Goal: Transaction & Acquisition: Book appointment/travel/reservation

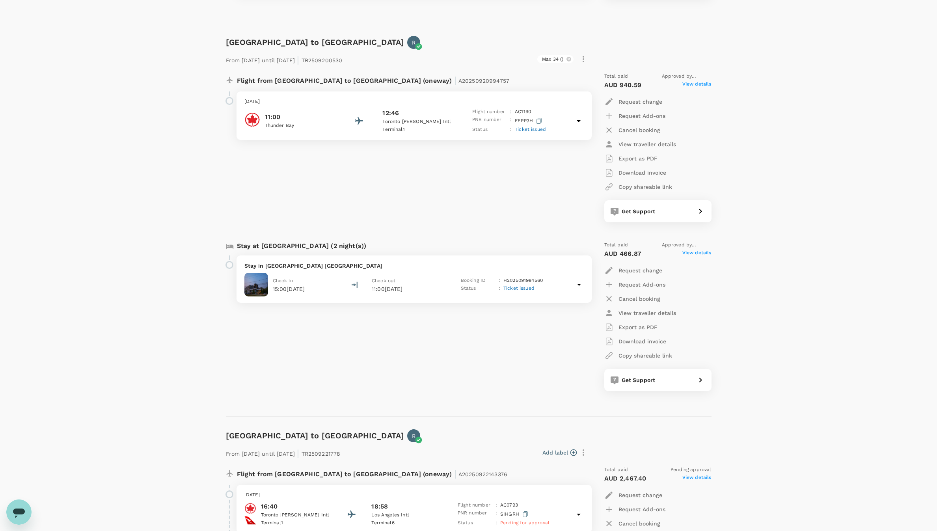
scroll to position [860, 0]
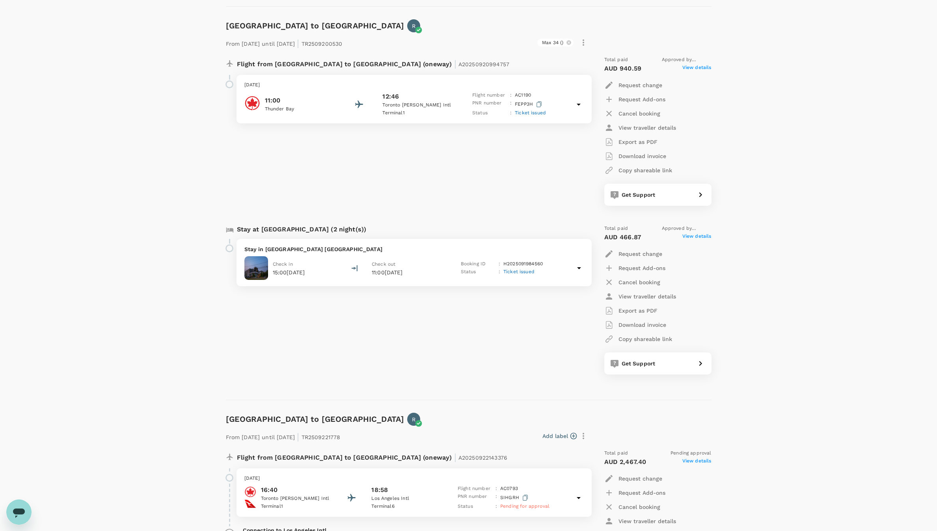
click at [379, 249] on p "Stay in [GEOGRAPHIC_DATA] [GEOGRAPHIC_DATA]" at bounding box center [413, 249] width 339 height 8
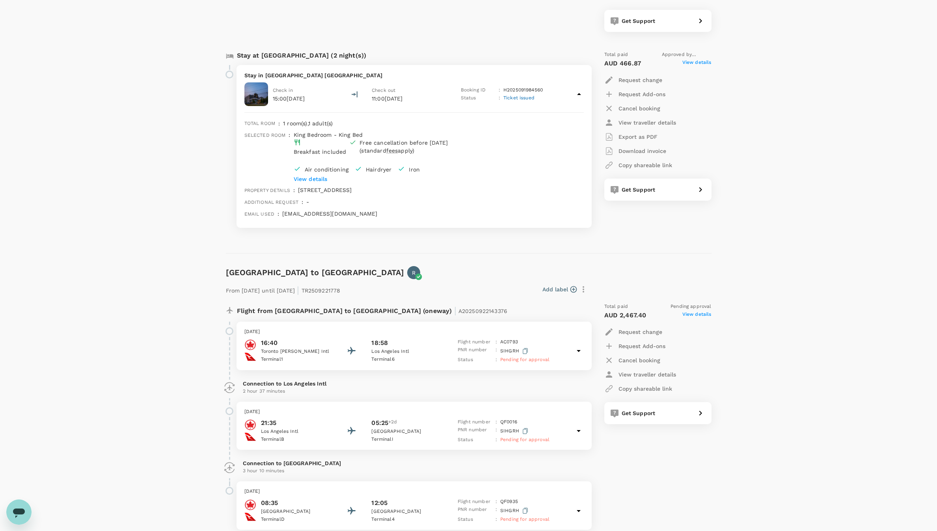
scroll to position [1037, 0]
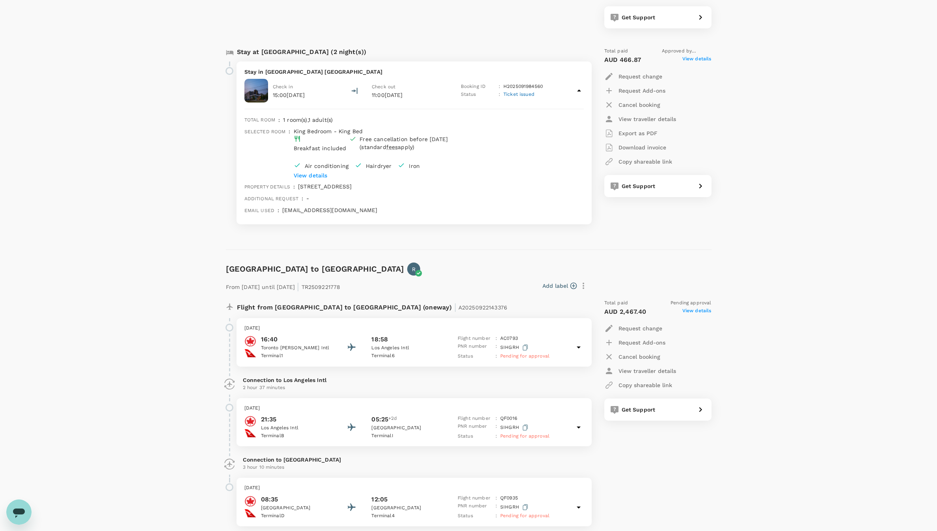
click at [334, 176] on p "View details" at bounding box center [399, 175] width 211 height 8
click at [269, 96] on div "Check in 15:00, 21 Sep 2025" at bounding box center [290, 91] width 93 height 24
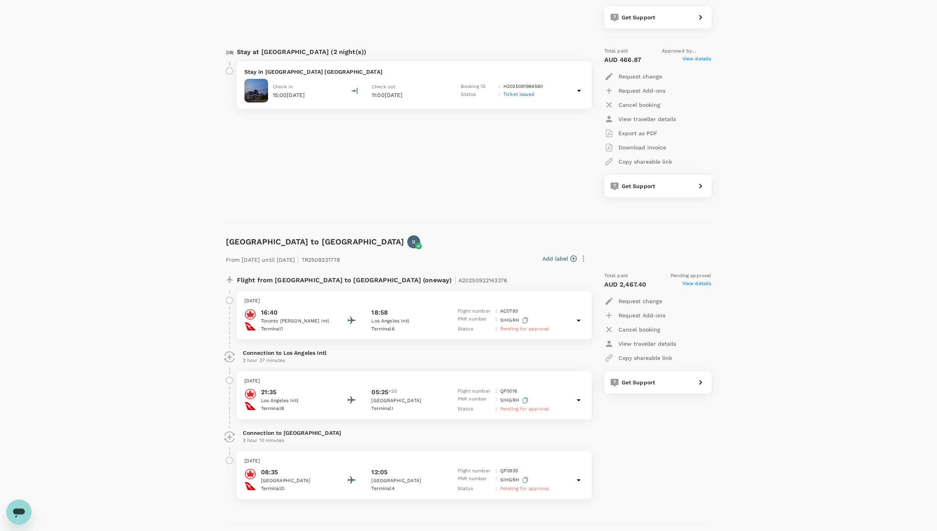
click at [270, 87] on div "Check in 15:00, 21 Sep 2025" at bounding box center [290, 91] width 93 height 24
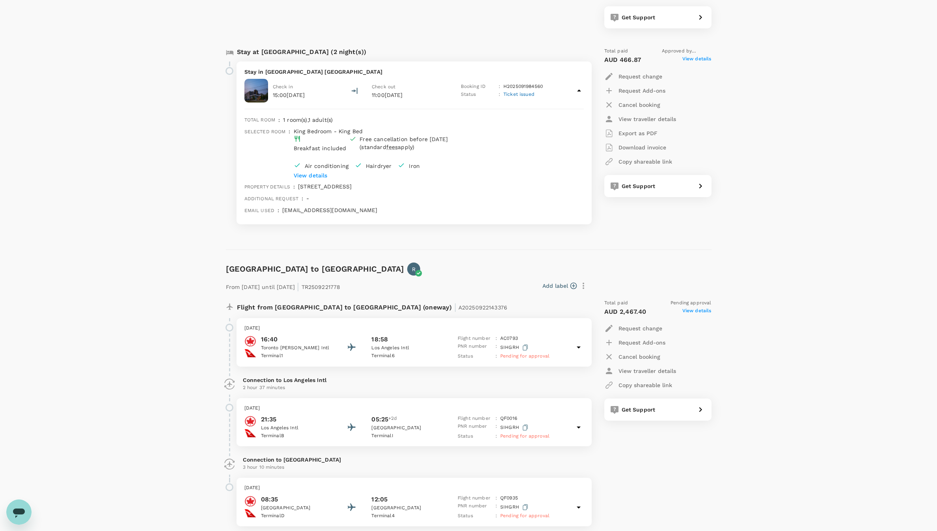
click at [273, 72] on p "Stay in Comfort Inn And Conference Centre Toronto Airport" at bounding box center [413, 72] width 339 height 8
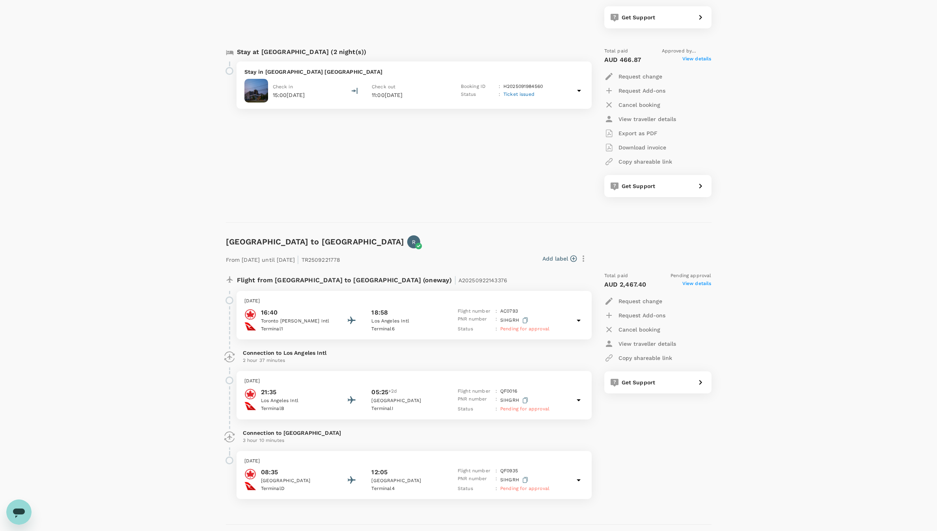
click at [295, 72] on p "Stay in Comfort Inn And Conference Centre Toronto Airport" at bounding box center [413, 72] width 339 height 8
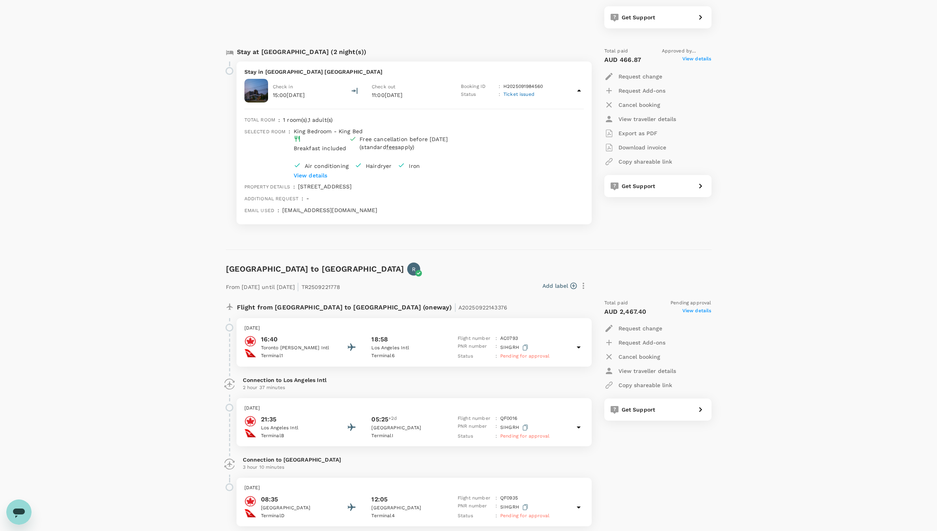
click at [328, 179] on p "View details" at bounding box center [399, 175] width 211 height 8
click at [580, 90] on icon at bounding box center [578, 90] width 9 height 9
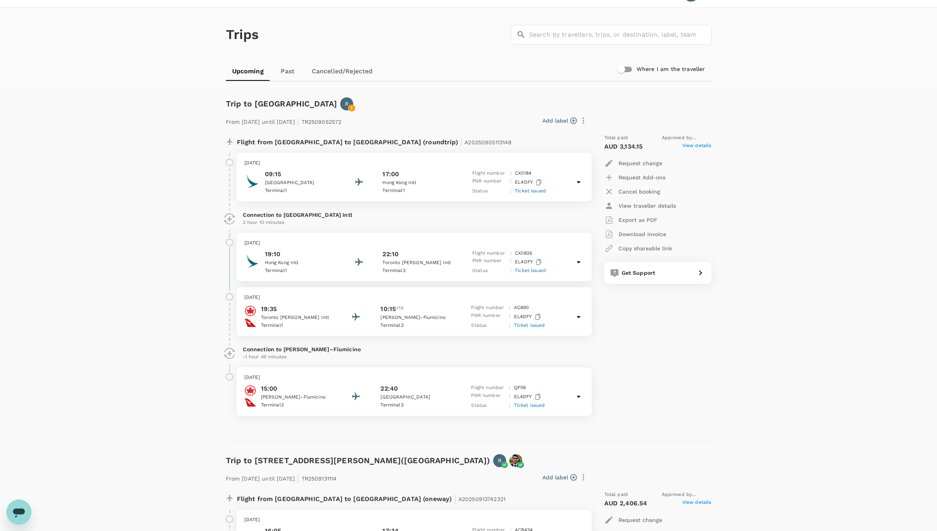
scroll to position [0, 0]
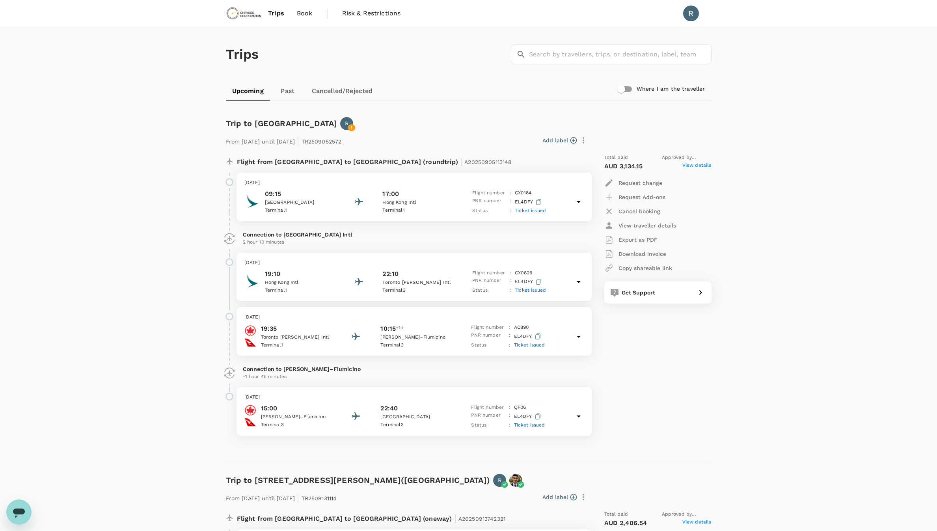
click at [622, 92] on input "Where I am the traveller" at bounding box center [620, 89] width 45 height 15
checkbox input "true"
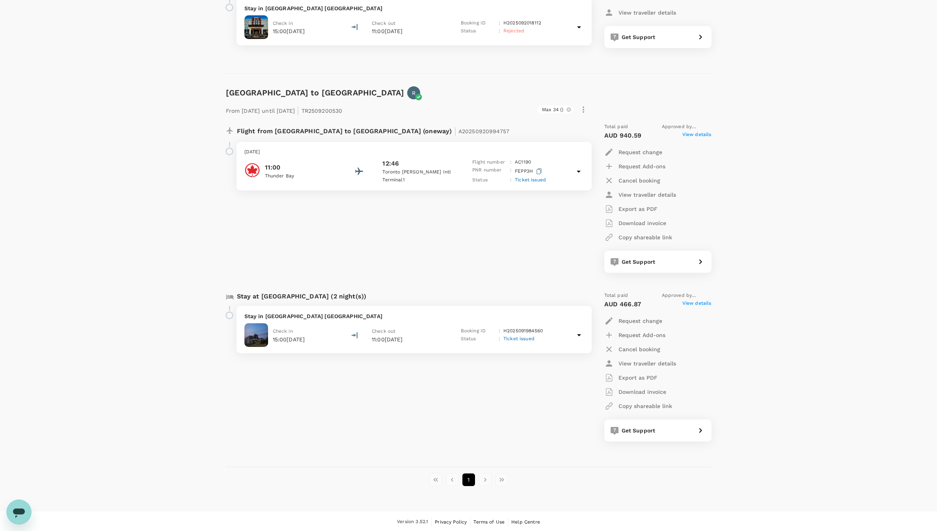
scroll to position [794, 0]
click at [396, 312] on p "Stay in Comfort Inn And Conference Centre Toronto Airport" at bounding box center [413, 314] width 339 height 8
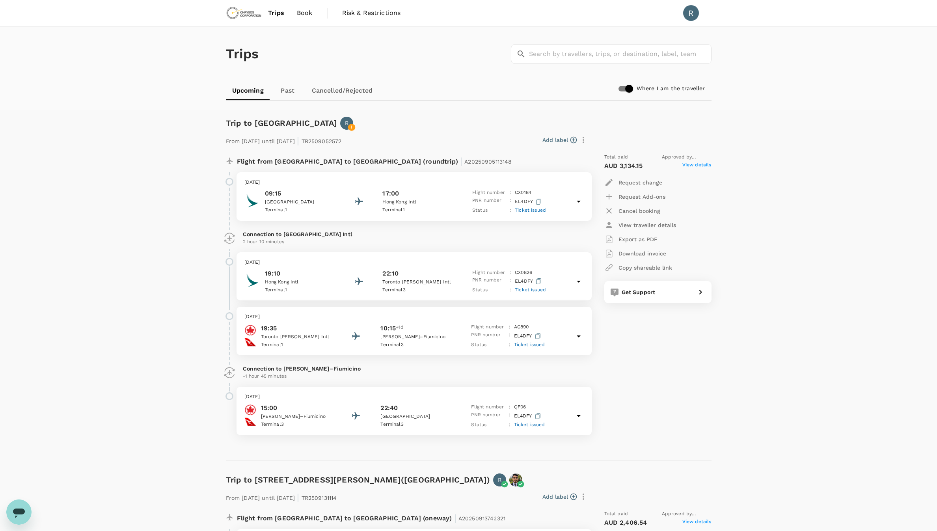
scroll to position [0, 0]
click at [308, 10] on span "Book" at bounding box center [305, 13] width 16 height 9
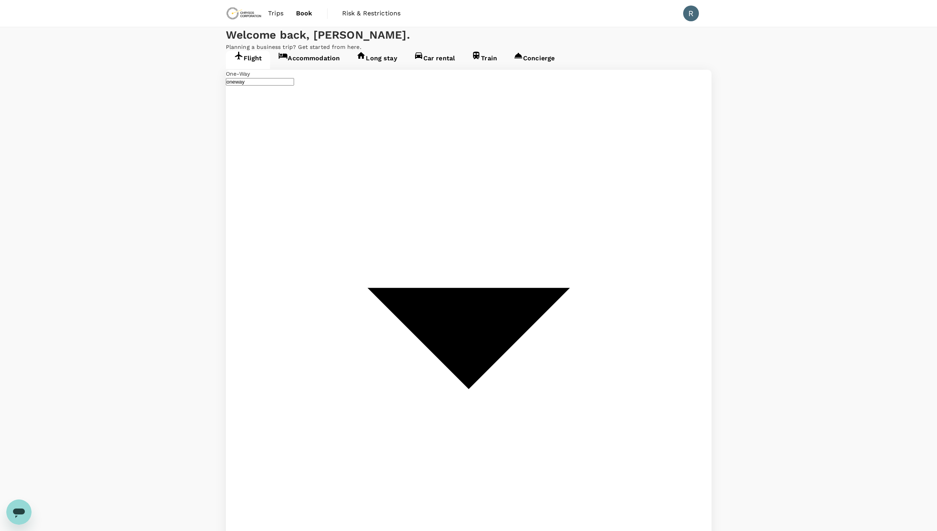
type input "Toronto, Canada (any)"
type input "Perth, Australia (any)"
type input "Toronto, Canada (any)"
type input "Perth, Australia (any)"
type input "Toronto, Canada (any)"
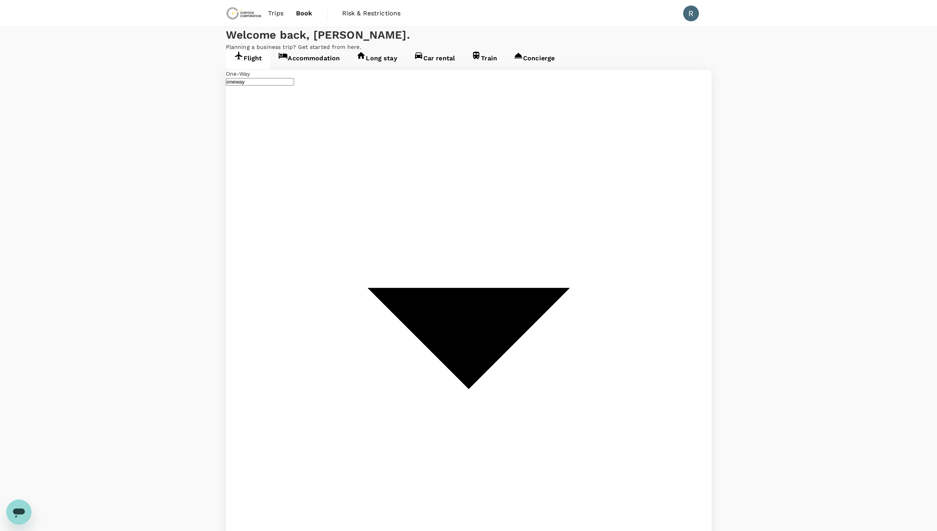
type input "Perth, Australia (any)"
click at [325, 69] on link "Accommodation" at bounding box center [309, 60] width 78 height 18
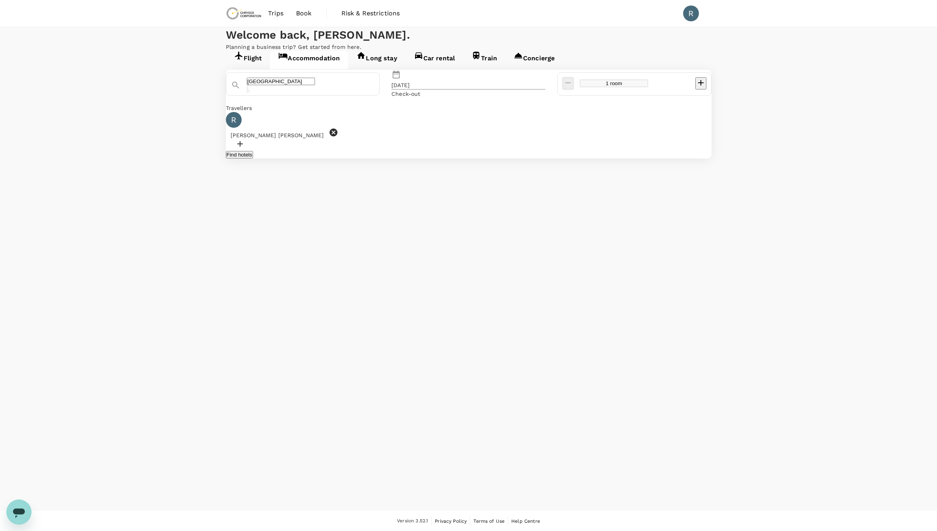
click at [248, 93] on button "Clear" at bounding box center [248, 88] width 2 height 7
click at [315, 85] on input "text" at bounding box center [281, 81] width 68 height 7
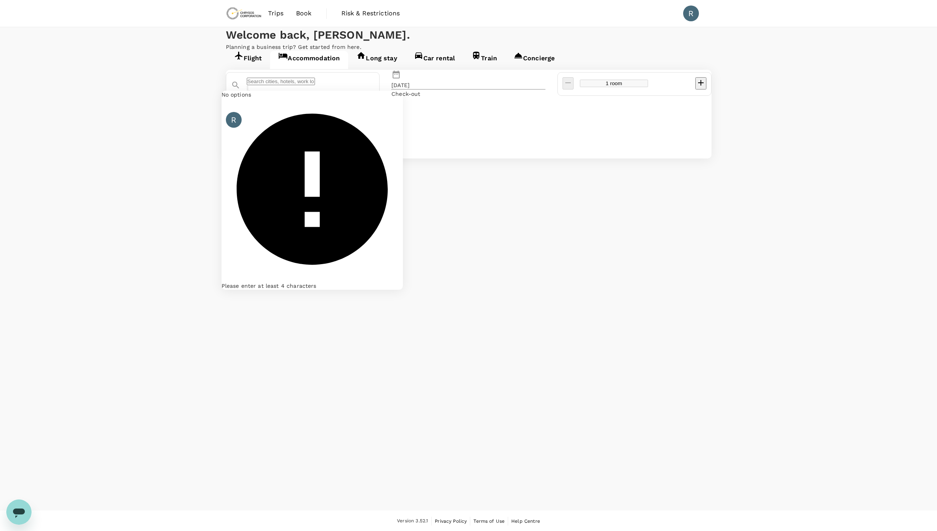
click at [315, 85] on input "text" at bounding box center [281, 81] width 68 height 7
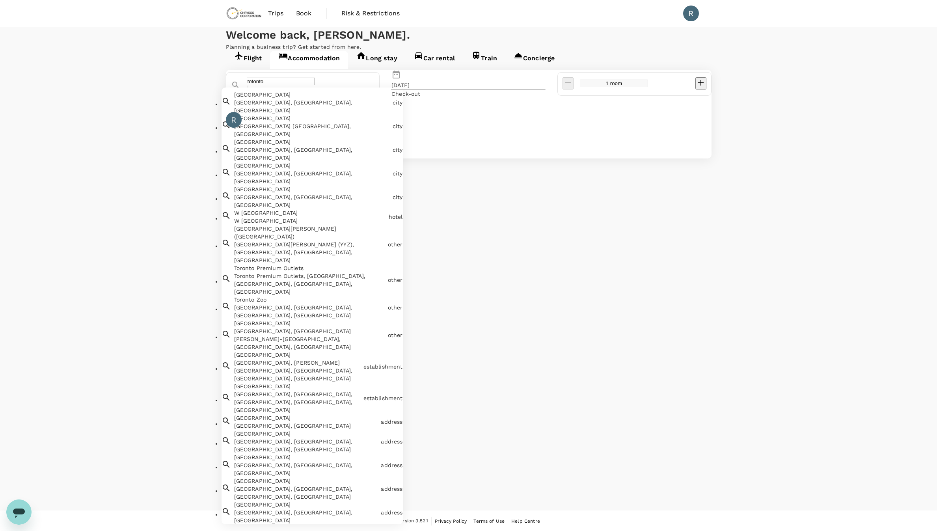
click at [331, 114] on div "Toronto Toronto, ON, Canada" at bounding box center [310, 100] width 158 height 27
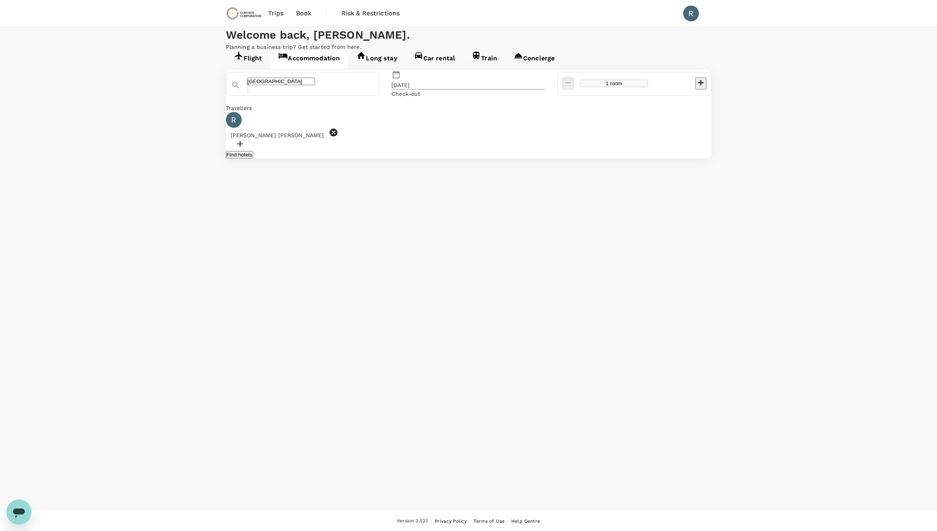
type input "[GEOGRAPHIC_DATA]"
click at [253, 158] on button "Find hotels" at bounding box center [239, 154] width 27 height 7
click at [409, 89] on div "22 Sep" at bounding box center [400, 85] width 18 height 8
click at [445, 187] on div "23" at bounding box center [437, 179] width 15 height 15
click at [460, 187] on div "24" at bounding box center [452, 179] width 15 height 15
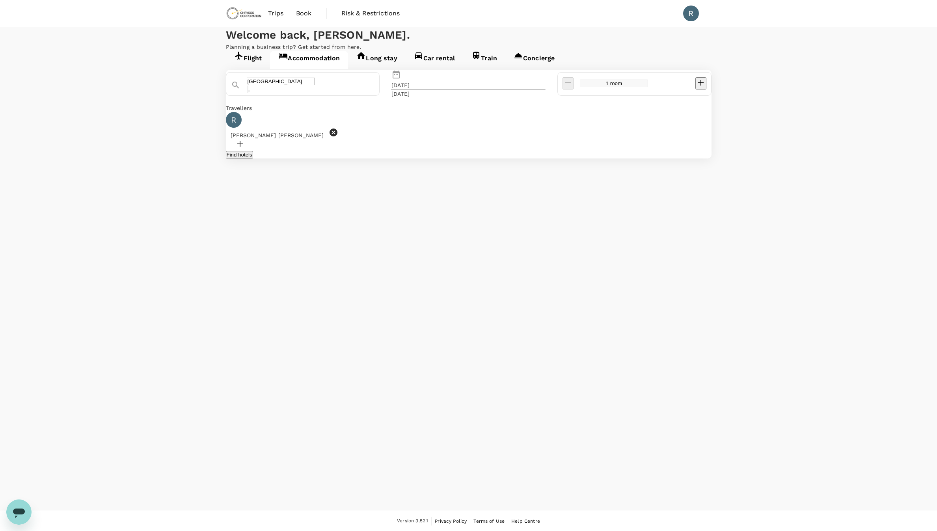
click at [253, 158] on button "Find hotels" at bounding box center [239, 154] width 27 height 7
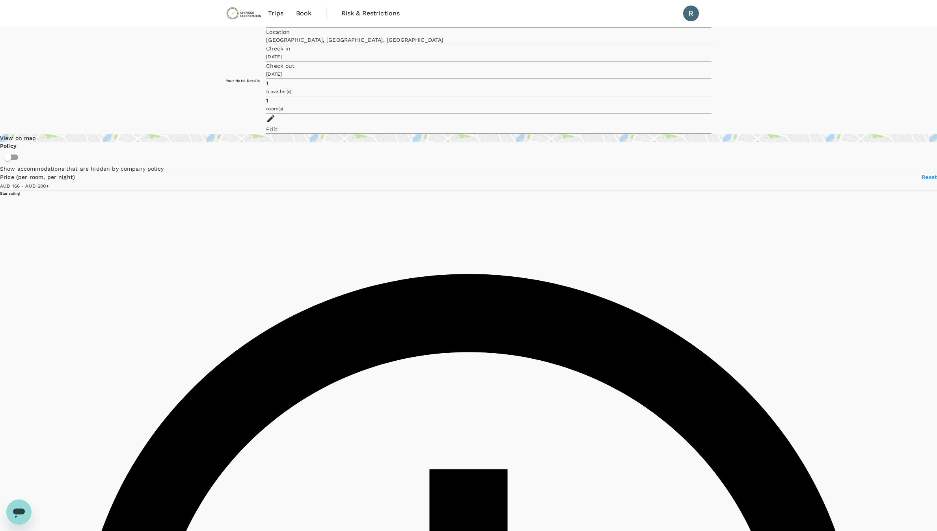
type input "599.64"
type input "165.63"
type input "599.63"
type input "111.63"
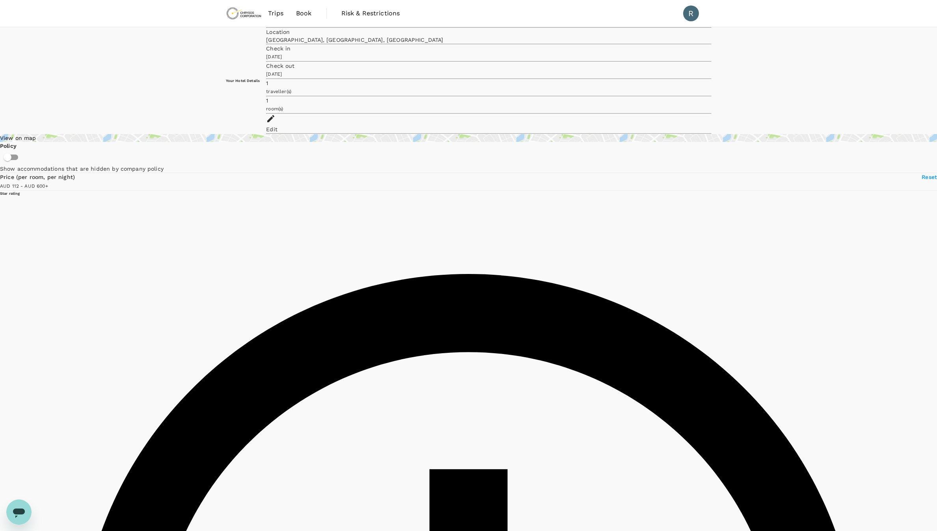
click at [228, 214] on input "5" at bounding box center [468, 265] width 937 height 531
click at [261, 216] on input "4" at bounding box center [468, 265] width 937 height 531
click at [238, 216] on input "5" at bounding box center [468, 265] width 937 height 531
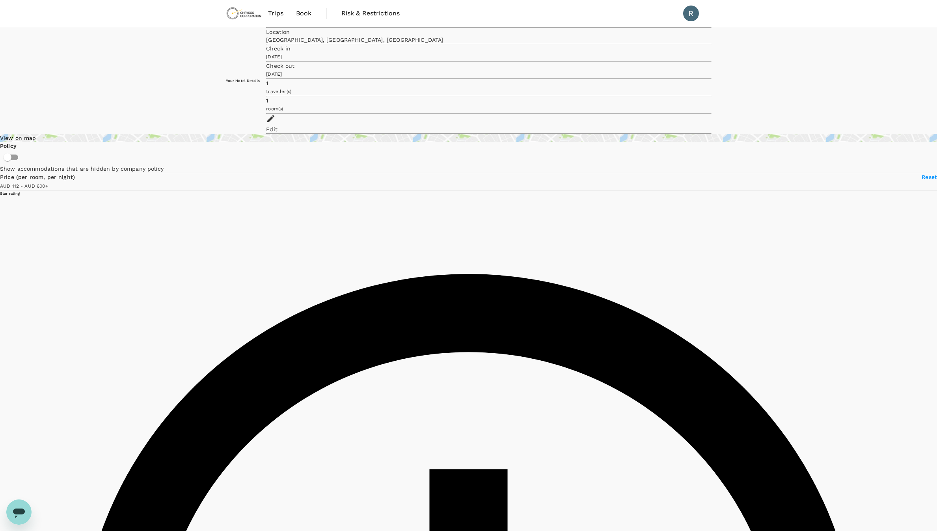
click at [279, 212] on input "3" at bounding box center [468, 265] width 937 height 531
click at [265, 214] on input "4" at bounding box center [468, 265] width 937 height 531
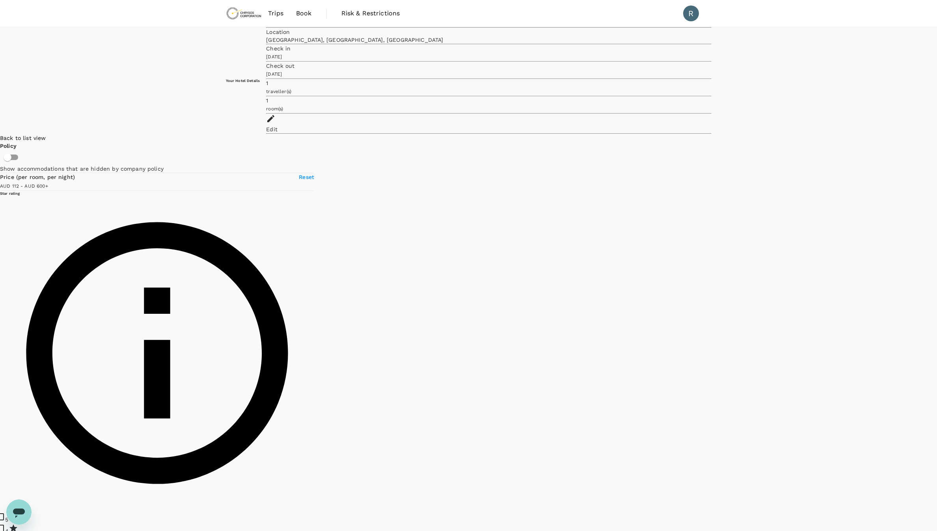
drag, startPoint x: 531, startPoint y: 331, endPoint x: 572, endPoint y: 339, distance: 41.7
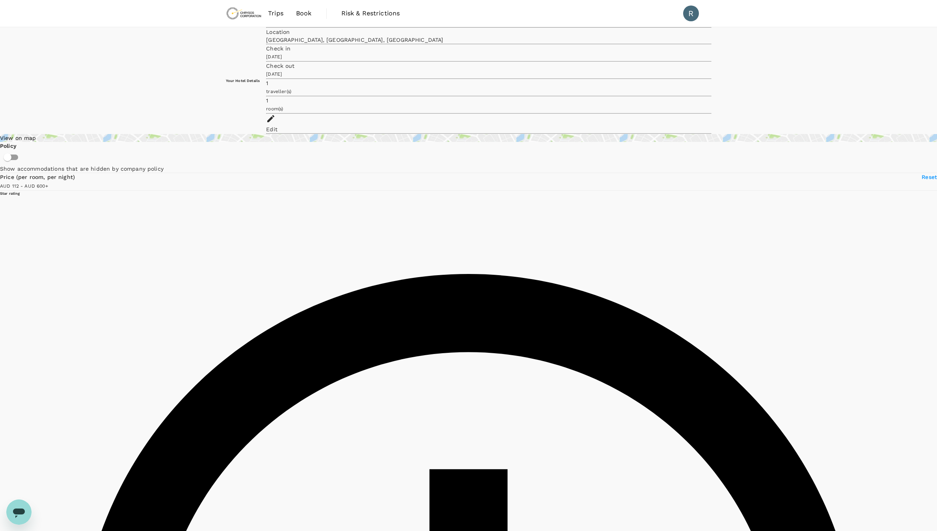
click at [314, 211] on input "2" at bounding box center [468, 265] width 937 height 531
click at [287, 215] on input "3" at bounding box center [468, 265] width 937 height 531
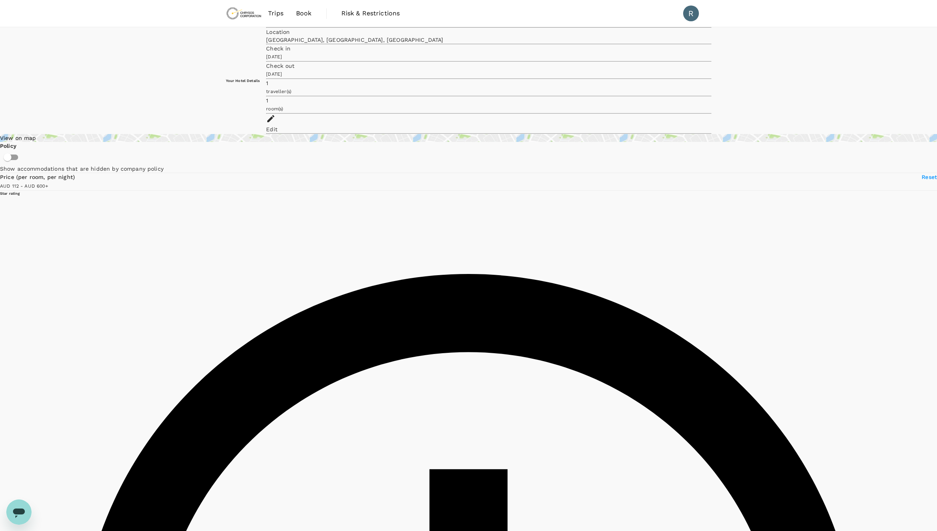
click at [263, 212] on input "4" at bounding box center [468, 265] width 937 height 531
type input "599.63"
click at [281, 216] on input "3" at bounding box center [468, 265] width 937 height 531
drag, startPoint x: 409, startPoint y: 153, endPoint x: 480, endPoint y: 106, distance: 85.3
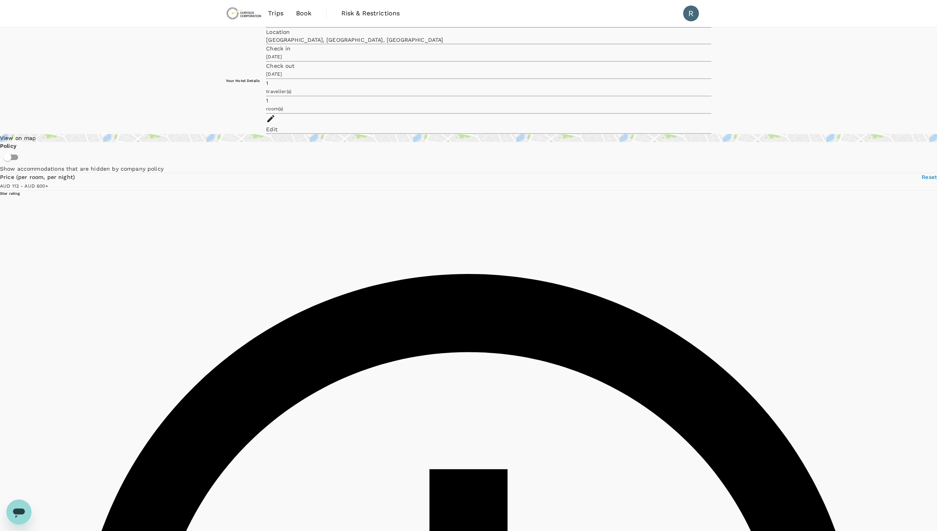
drag, startPoint x: 480, startPoint y: 106, endPoint x: 483, endPoint y: 102, distance: 4.9
drag, startPoint x: 483, startPoint y: 102, endPoint x: 384, endPoint y: 148, distance: 108.7
drag, startPoint x: 384, startPoint y: 148, endPoint x: 507, endPoint y: 125, distance: 124.6
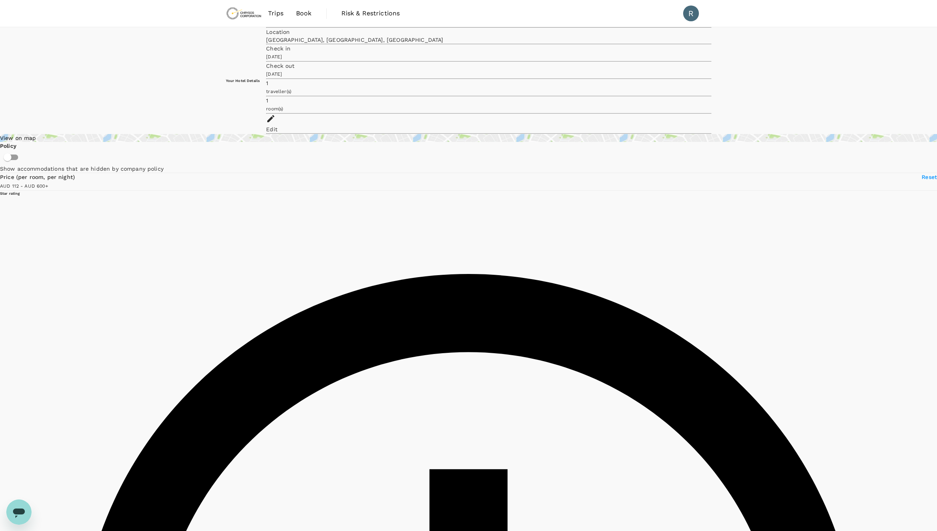
click at [284, 211] on input "3" at bounding box center [468, 265] width 937 height 531
click at [307, 216] on input "2" at bounding box center [468, 265] width 937 height 531
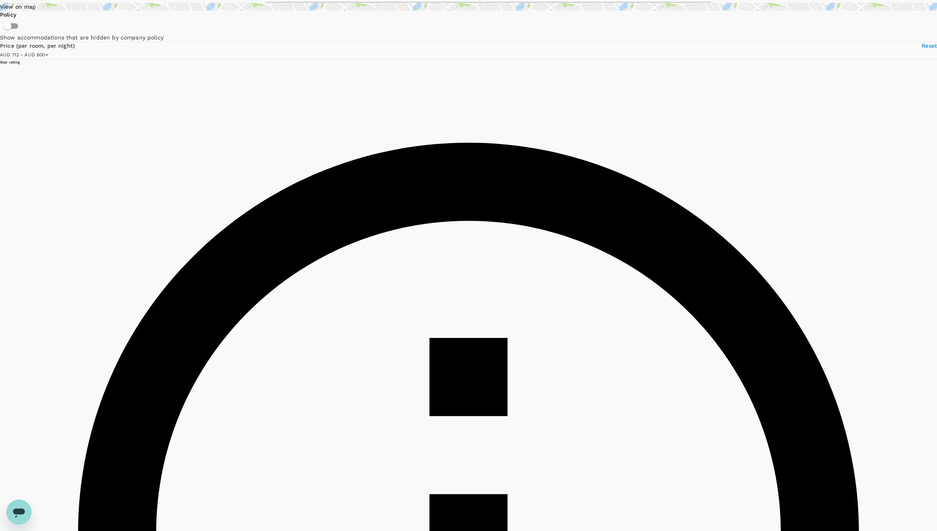
scroll to position [78, 0]
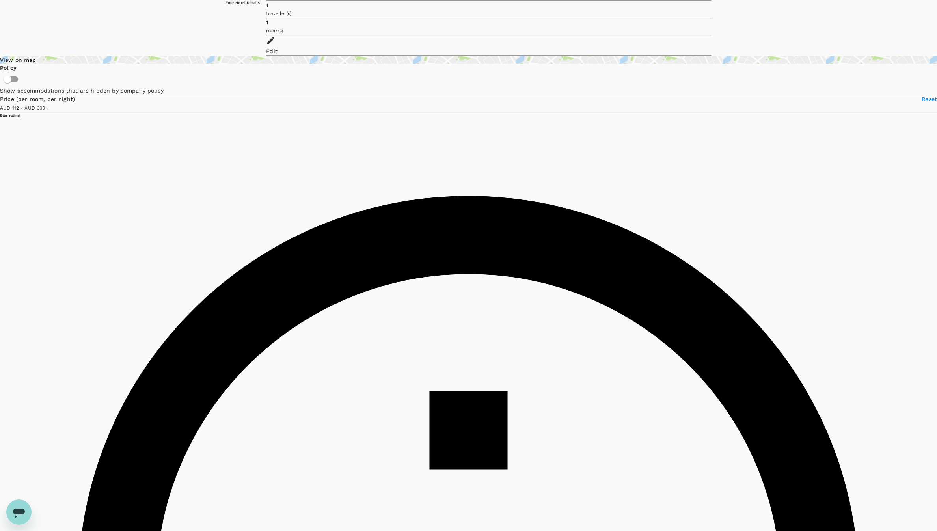
click at [311, 136] on input "2" at bounding box center [468, 187] width 937 height 531
click at [233, 152] on input "1" at bounding box center [468, 187] width 937 height 531
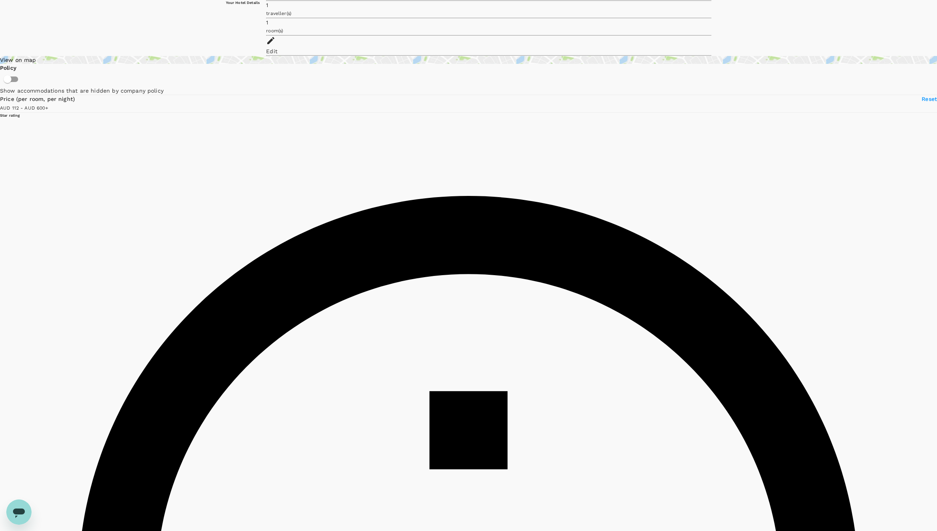
click at [233, 151] on input "1" at bounding box center [468, 187] width 937 height 531
click at [282, 137] on input "3" at bounding box center [468, 187] width 937 height 531
type input "599.63"
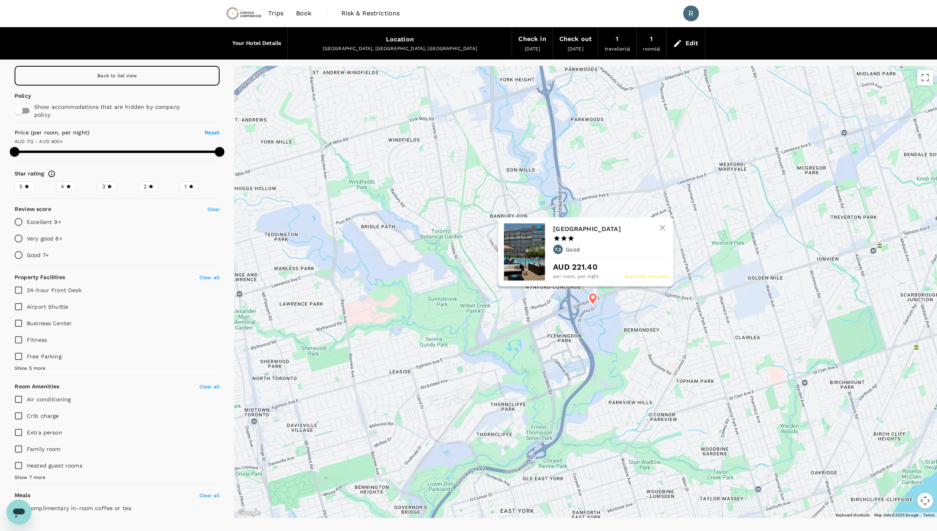
click at [598, 303] on icon at bounding box center [592, 299] width 14 height 14
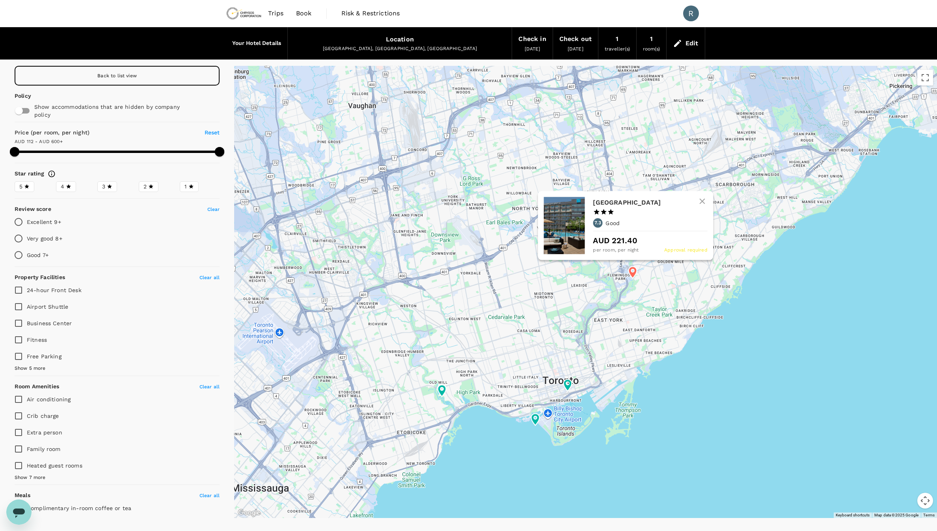
click at [635, 273] on icon at bounding box center [632, 273] width 8 height 12
click at [578, 213] on div at bounding box center [563, 225] width 41 height 57
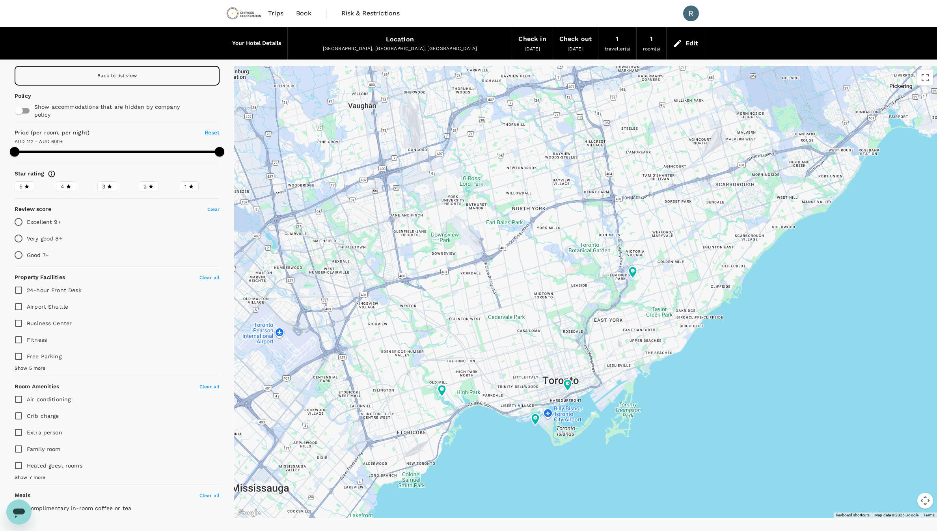
type input "599.63"
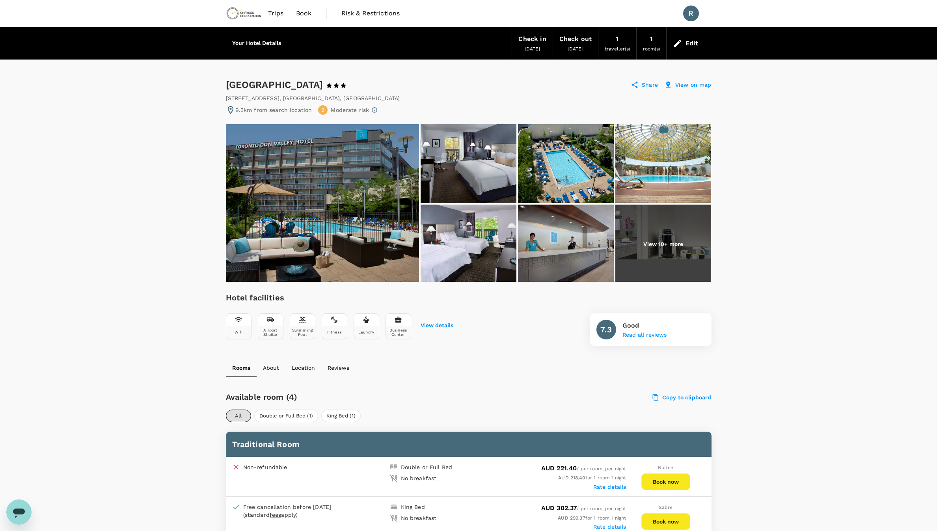
click at [381, 177] on img at bounding box center [322, 203] width 193 height 158
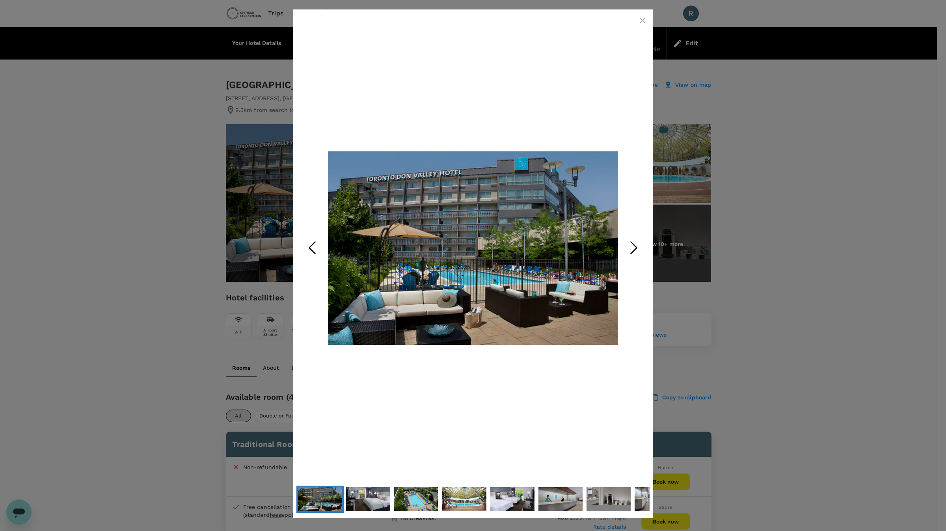
click at [628, 237] on icon "Next Slide" at bounding box center [634, 248] width 24 height 24
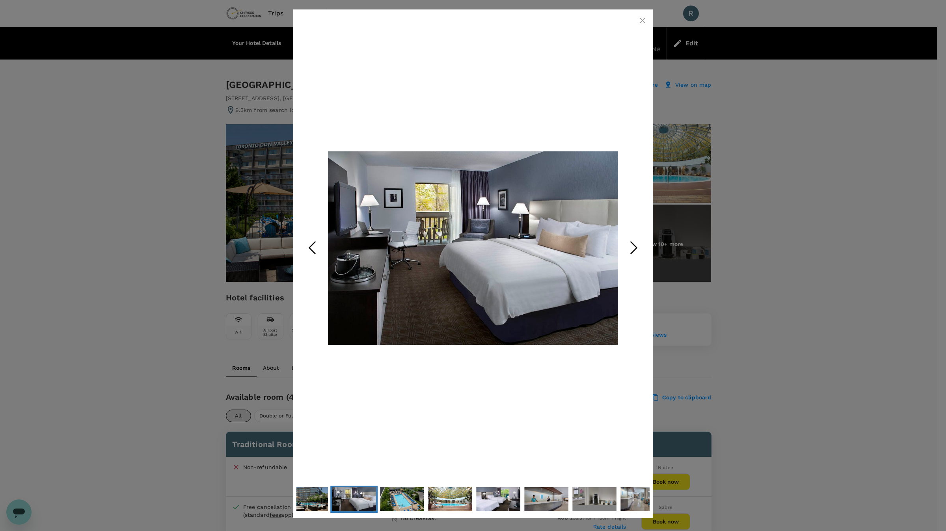
click at [630, 240] on icon "Next Slide" at bounding box center [634, 248] width 24 height 24
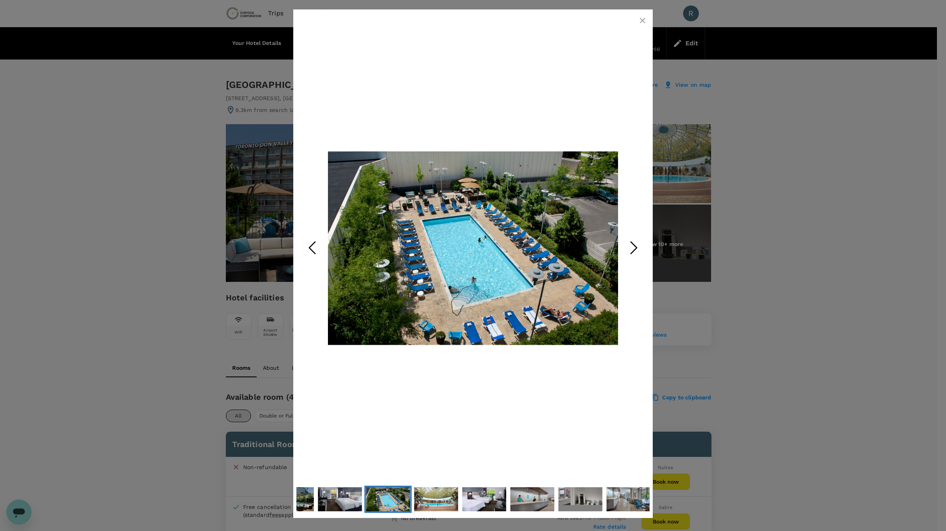
click at [630, 240] on icon "Next Slide" at bounding box center [634, 248] width 24 height 24
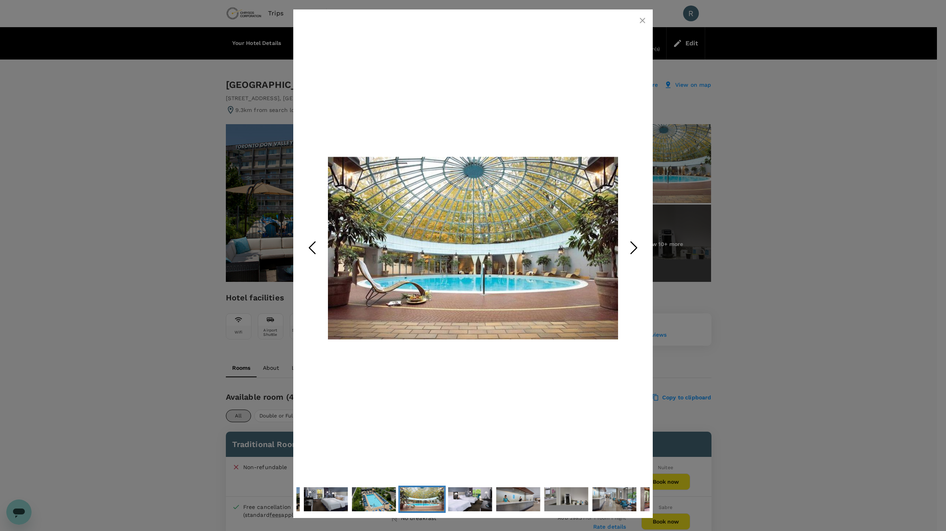
click at [630, 240] on icon "Next Slide" at bounding box center [634, 248] width 24 height 24
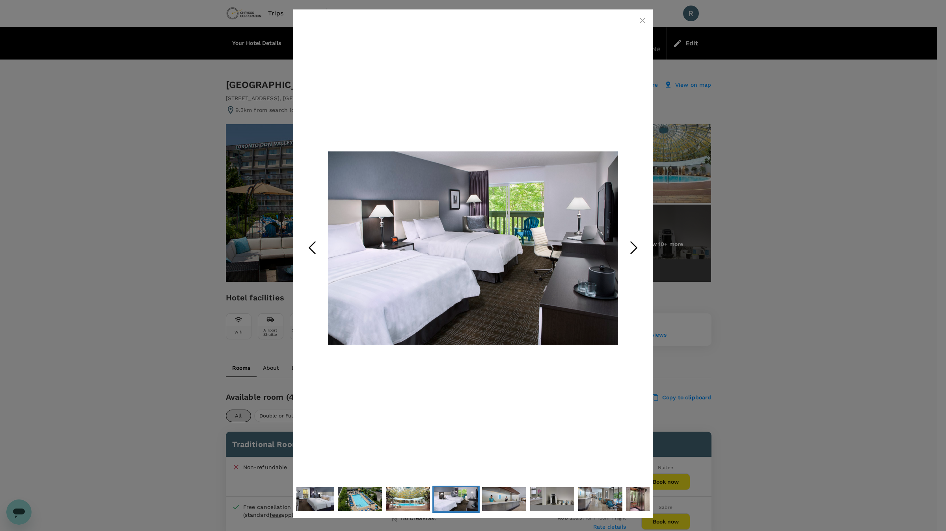
click at [630, 240] on icon "Next Slide" at bounding box center [634, 248] width 24 height 24
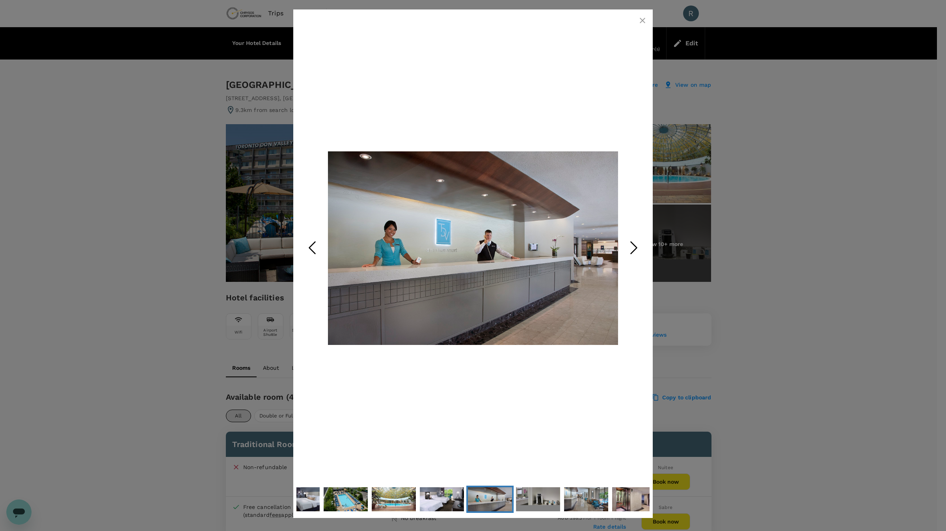
click at [630, 240] on icon "Next Slide" at bounding box center [634, 248] width 24 height 24
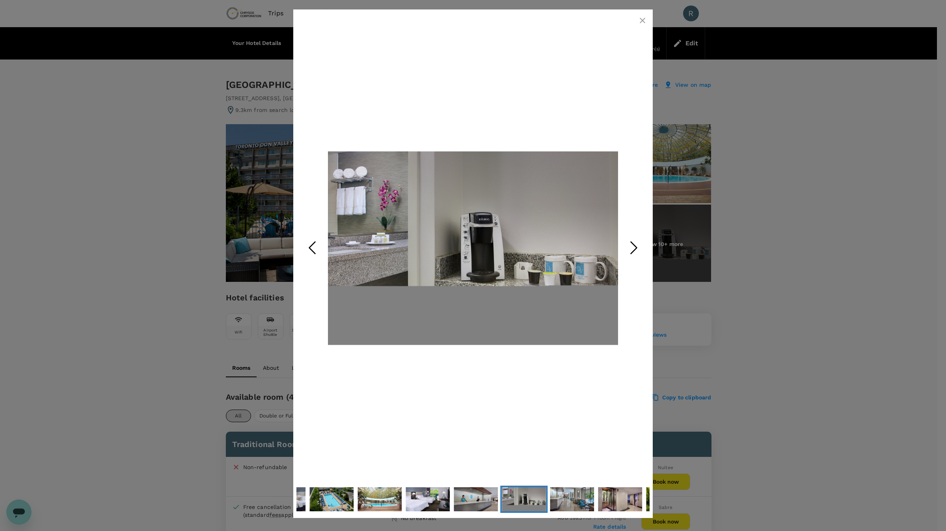
click at [630, 240] on icon "Next Slide" at bounding box center [634, 248] width 24 height 24
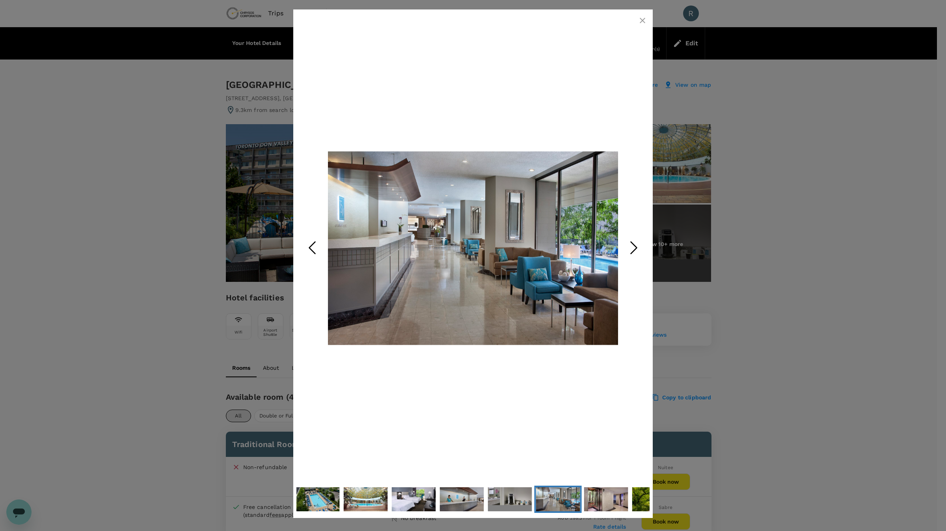
click at [630, 240] on icon "Next Slide" at bounding box center [634, 248] width 24 height 24
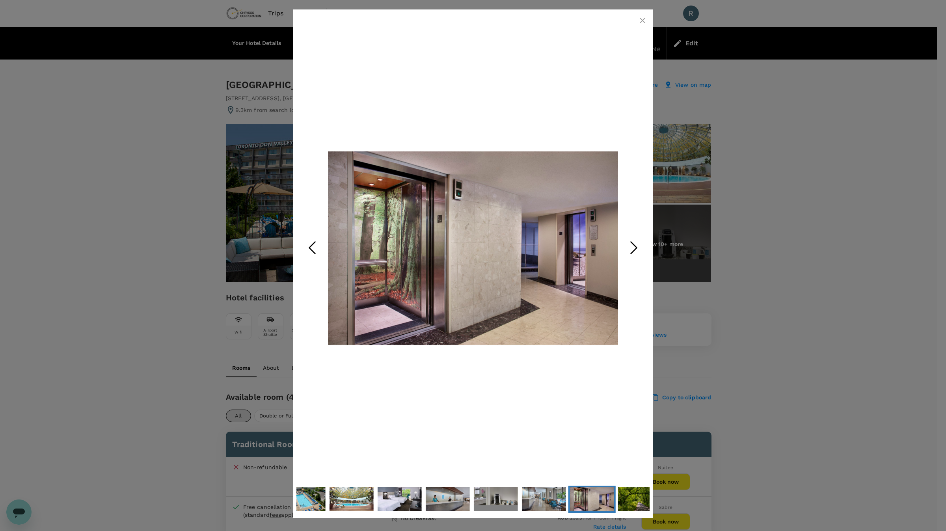
click at [630, 240] on icon "Next Slide" at bounding box center [634, 248] width 24 height 24
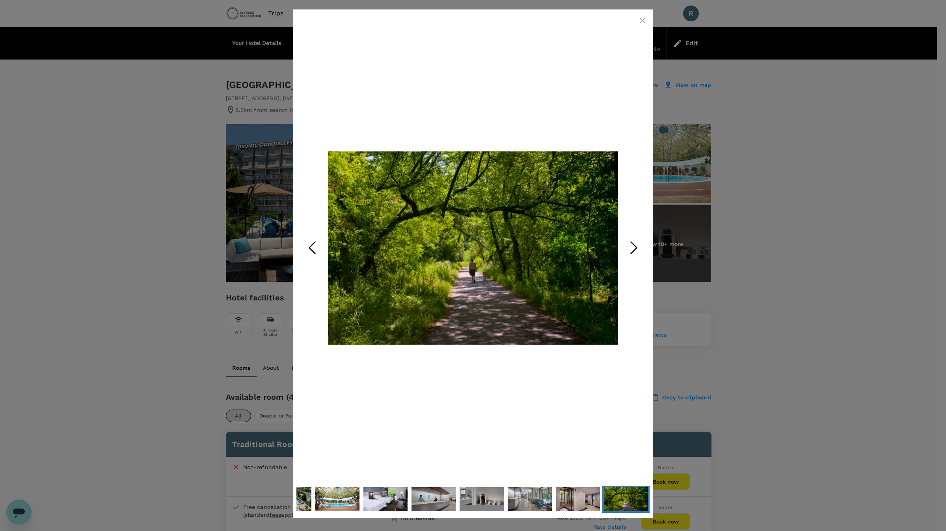
click at [630, 240] on icon "Next Slide" at bounding box center [634, 248] width 24 height 24
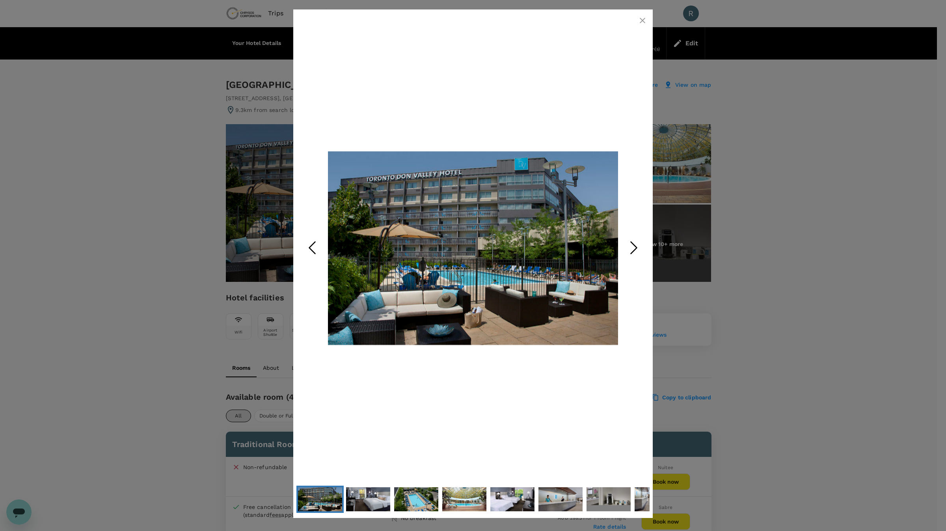
click at [630, 240] on icon "Next Slide" at bounding box center [634, 248] width 24 height 24
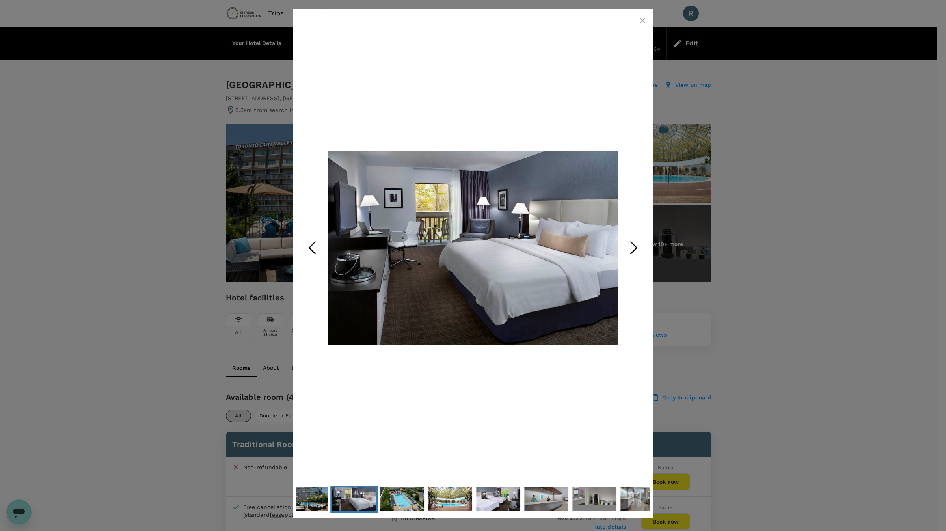
click at [630, 240] on icon "Next Slide" at bounding box center [634, 248] width 24 height 24
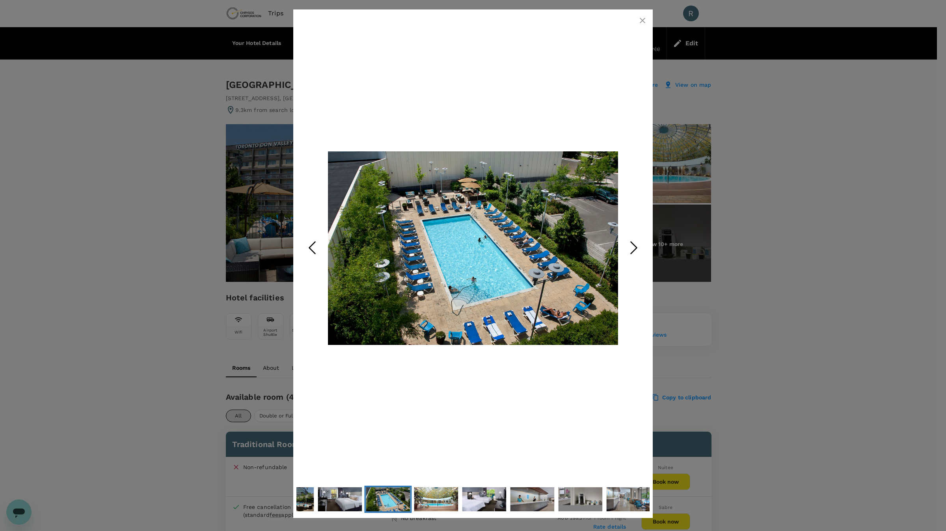
click at [630, 240] on icon "Next Slide" at bounding box center [634, 248] width 24 height 24
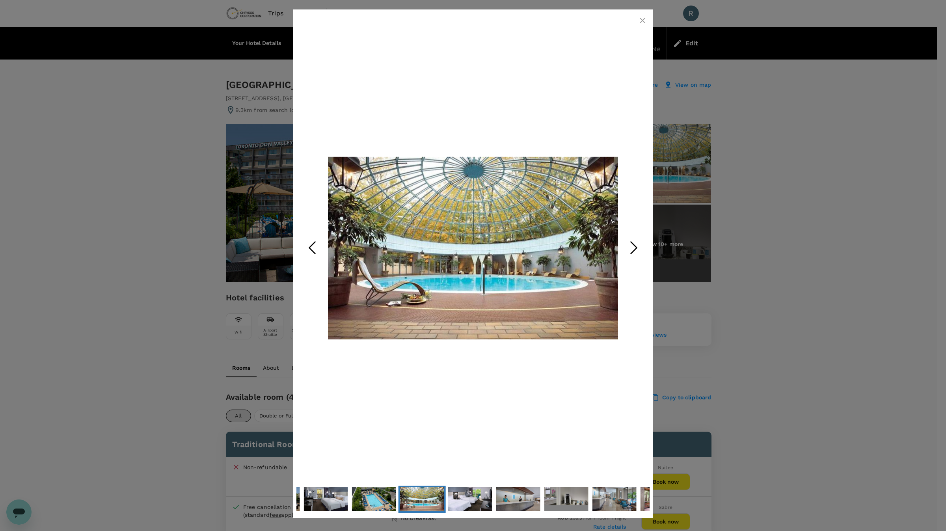
click at [643, 16] on icon "button" at bounding box center [641, 20] width 9 height 9
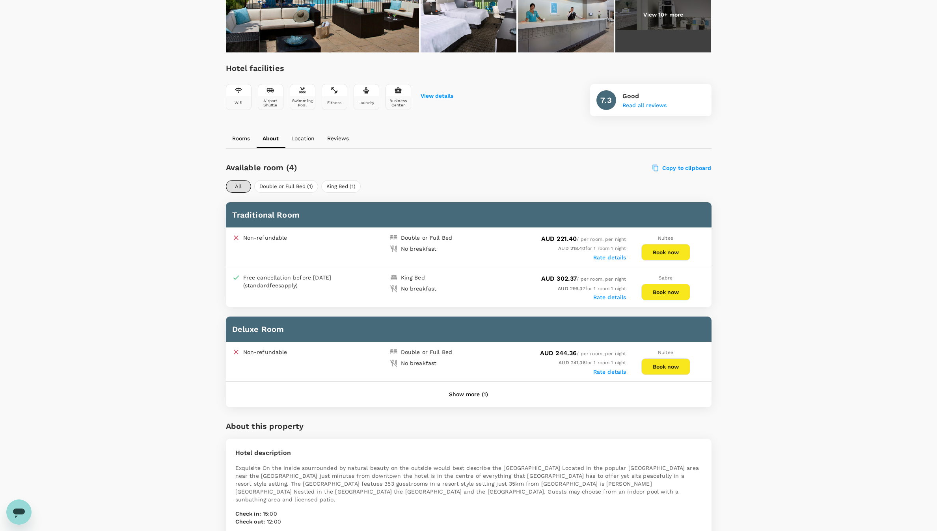
scroll to position [236, 0]
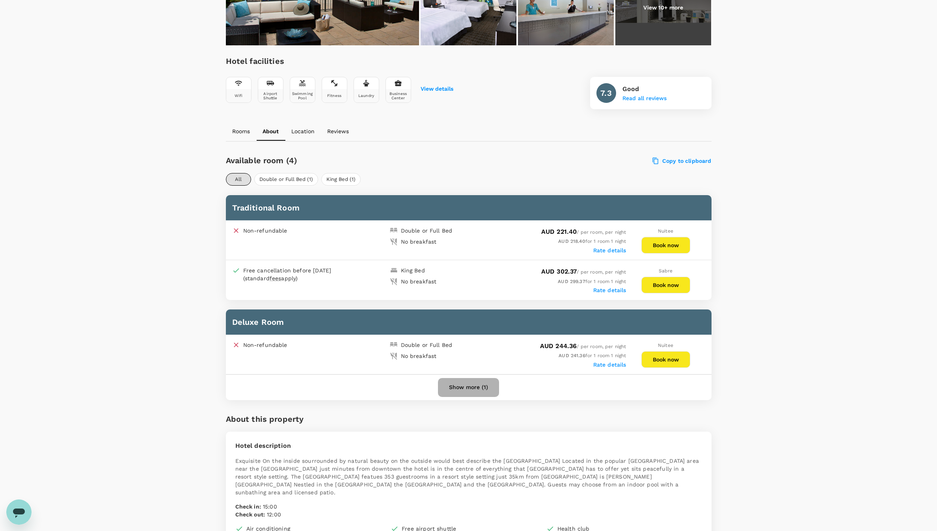
click at [476, 383] on button "Show more (1)" at bounding box center [468, 387] width 61 height 19
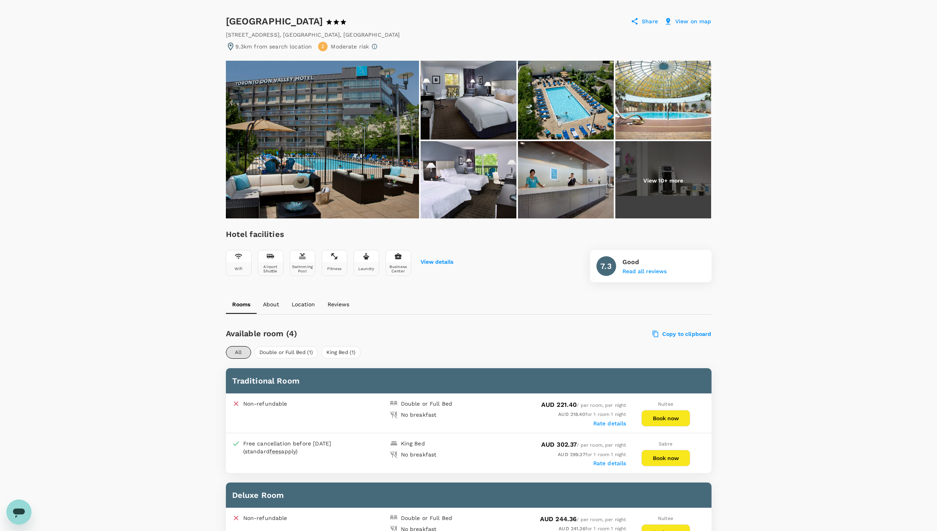
scroll to position [0, 0]
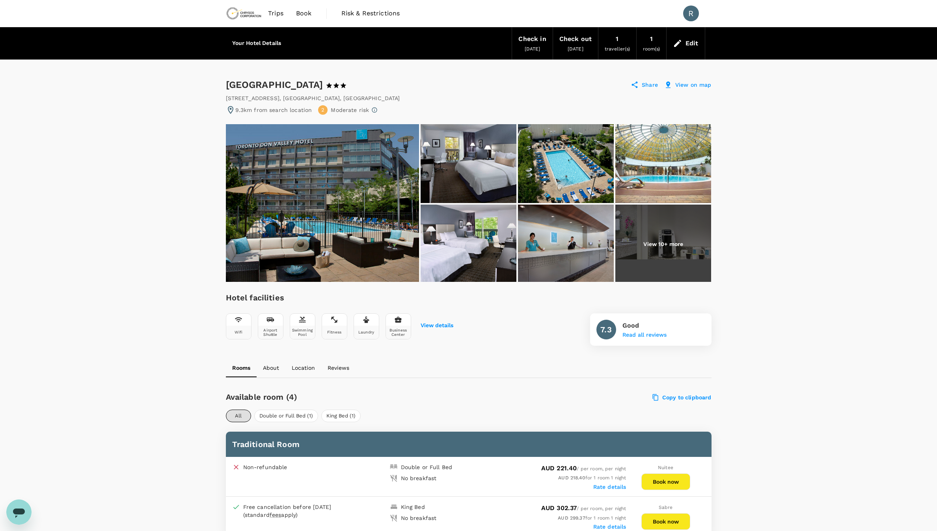
click at [322, 113] on span "2" at bounding box center [322, 109] width 3 height 7
click at [371, 110] on icon at bounding box center [374, 110] width 6 height 6
click at [273, 15] on span "Trips" at bounding box center [275, 13] width 15 height 9
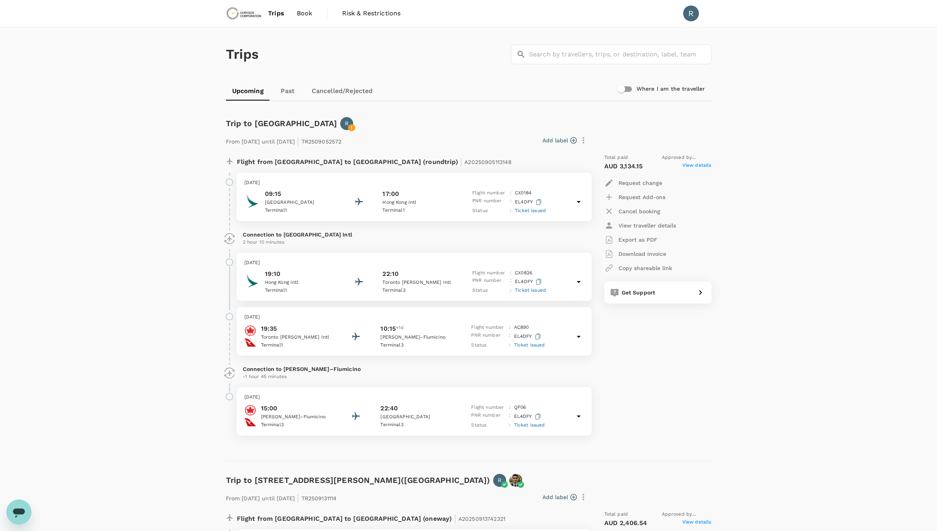
click at [310, 14] on span "Book" at bounding box center [305, 13] width 16 height 9
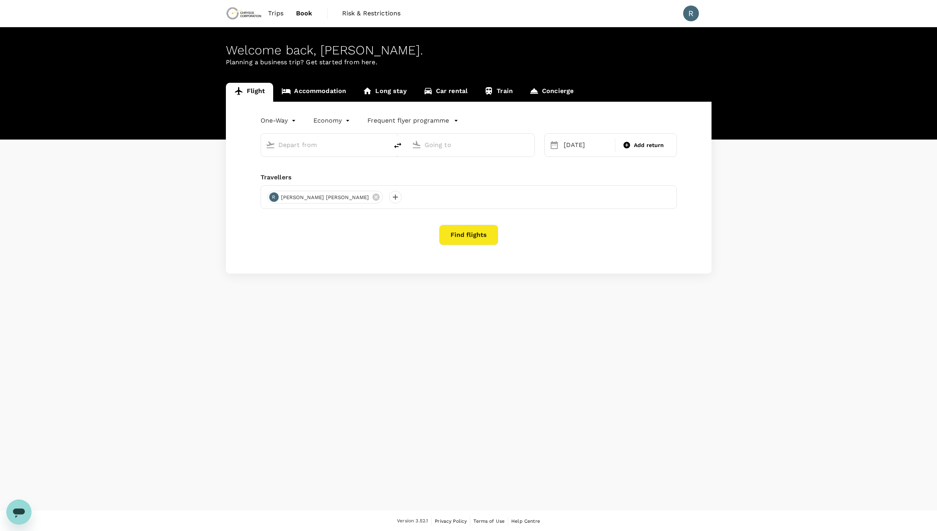
type input "Toronto, Canada (any)"
type input "Perth, Australia (any)"
type input "Toronto, Canada (any)"
type input "Perth, Australia (any)"
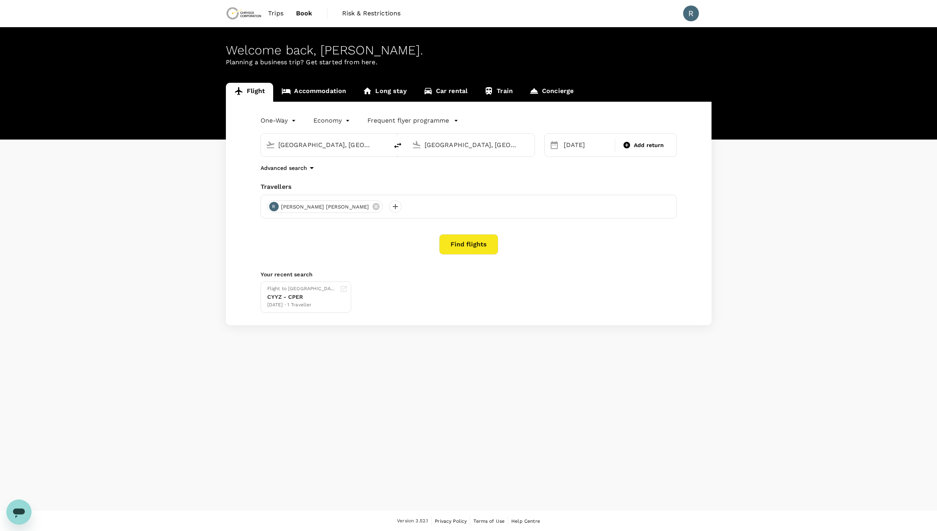
click at [323, 95] on link "Accommodation" at bounding box center [313, 92] width 81 height 19
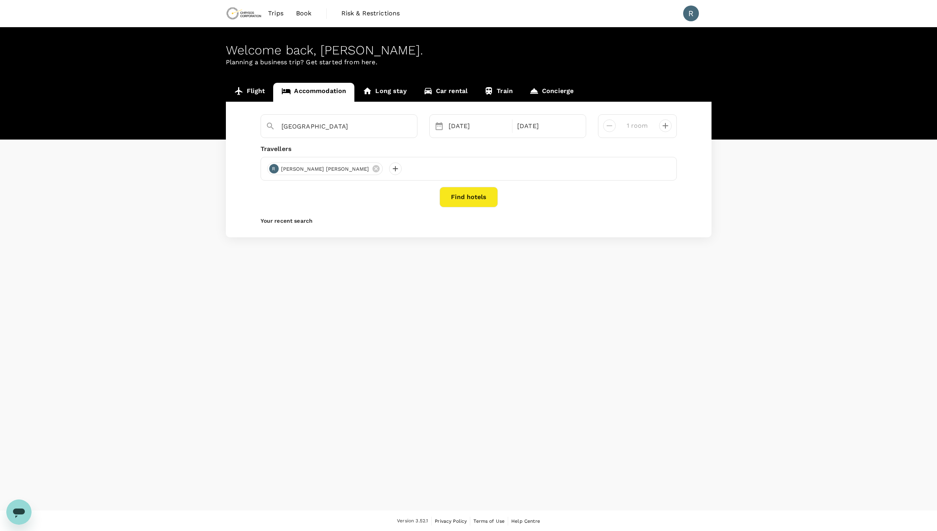
click at [453, 193] on button "Find hotels" at bounding box center [468, 197] width 58 height 20
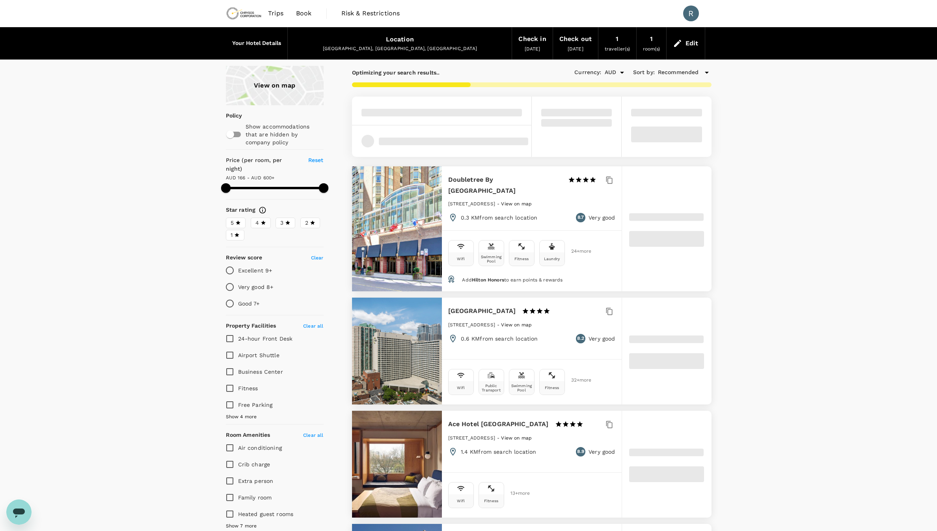
click at [287, 76] on div "View on map" at bounding box center [275, 85] width 98 height 39
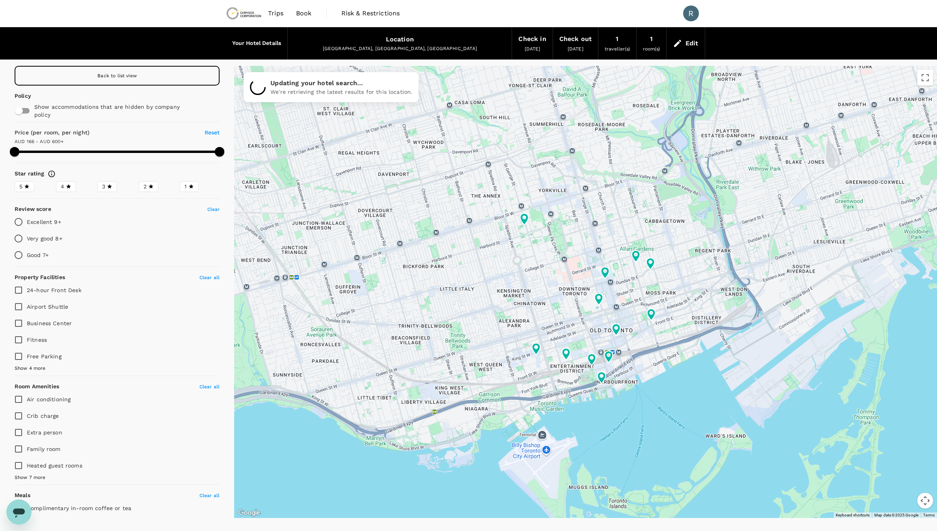
type input "599.63"
type input "111.63"
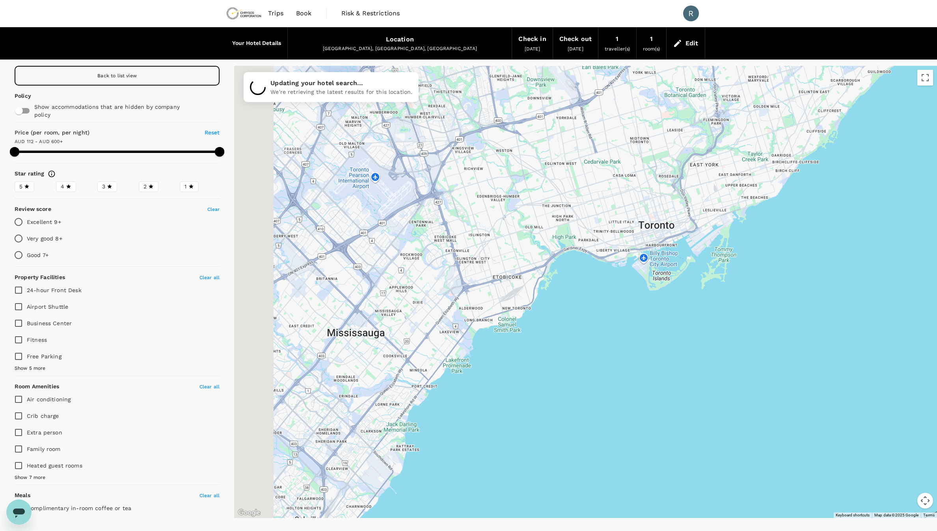
drag, startPoint x: 380, startPoint y: 197, endPoint x: 621, endPoint y: 179, distance: 241.4
click at [621, 179] on div at bounding box center [585, 292] width 702 height 452
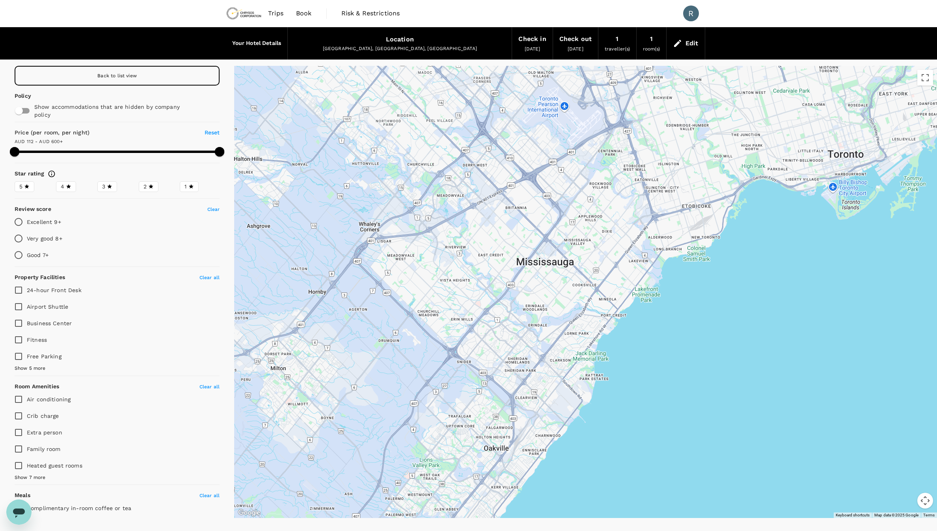
drag, startPoint x: 379, startPoint y: 237, endPoint x: 522, endPoint y: 173, distance: 157.5
click at [522, 173] on div at bounding box center [585, 292] width 702 height 452
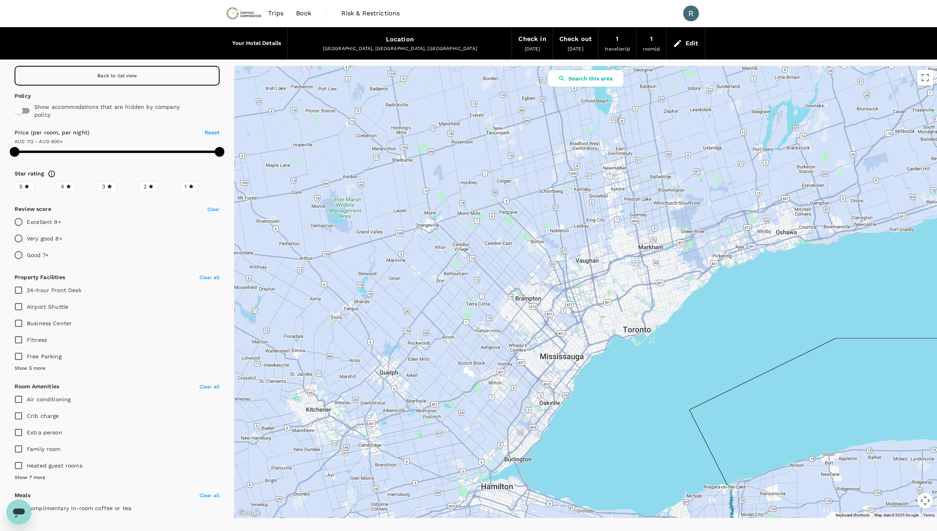
drag, startPoint x: 364, startPoint y: 154, endPoint x: 498, endPoint y: 353, distance: 239.4
click at [498, 353] on div at bounding box center [585, 292] width 702 height 452
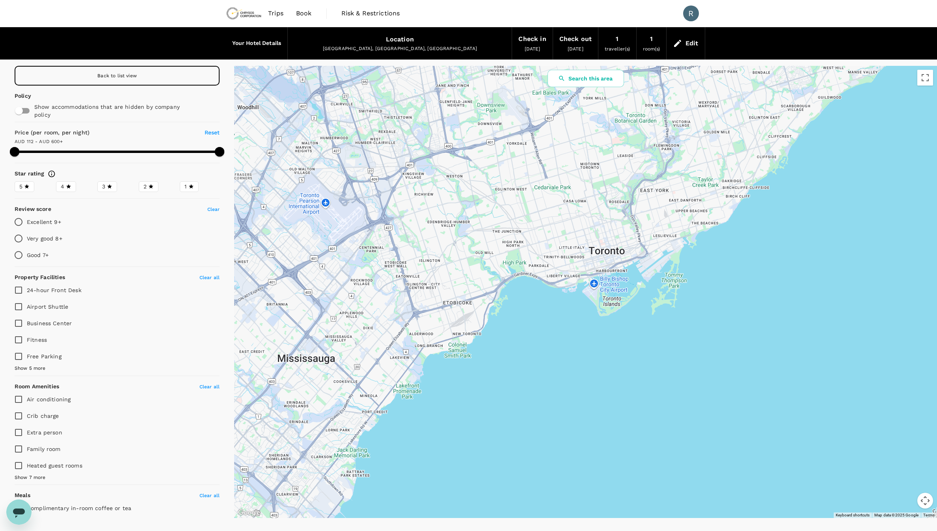
drag, startPoint x: 560, startPoint y: 210, endPoint x: 541, endPoint y: 239, distance: 34.4
click at [541, 239] on div at bounding box center [585, 292] width 702 height 452
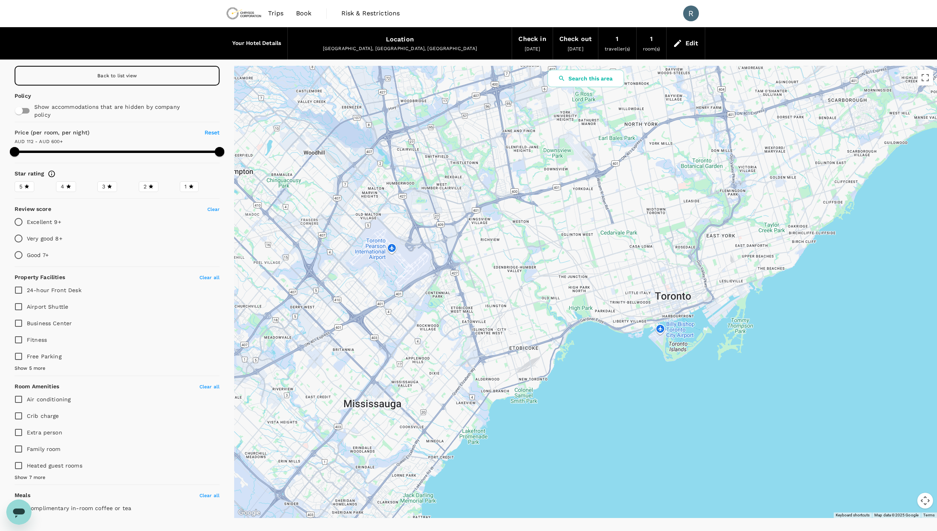
drag, startPoint x: 374, startPoint y: 247, endPoint x: 466, endPoint y: 291, distance: 101.5
click at [466, 291] on div at bounding box center [585, 292] width 702 height 452
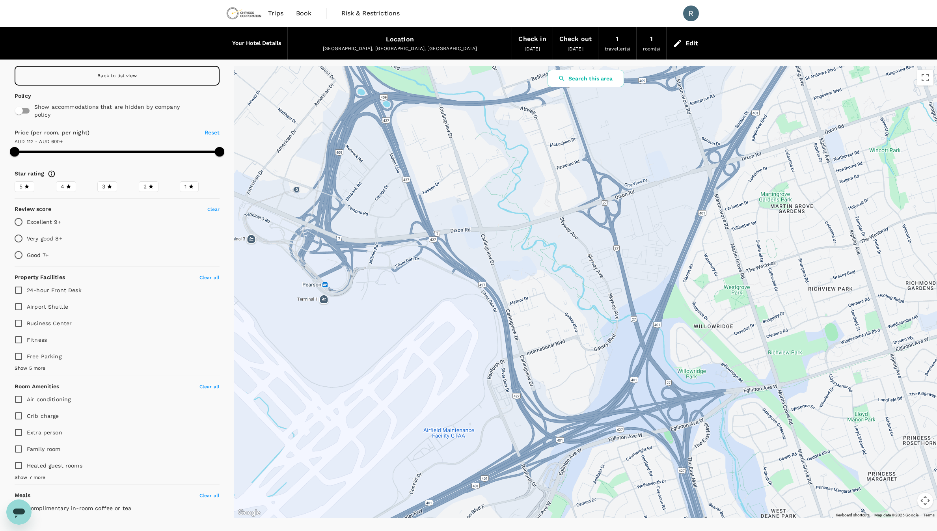
drag, startPoint x: 423, startPoint y: 230, endPoint x: 548, endPoint y: 212, distance: 125.9
click at [548, 212] on div at bounding box center [585, 292] width 702 height 452
click at [591, 80] on button "Search this area" at bounding box center [585, 78] width 76 height 17
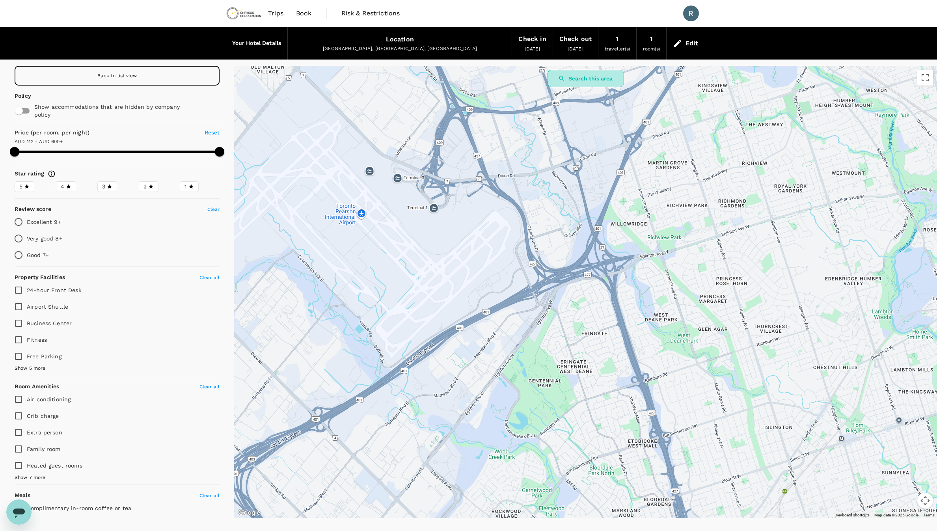
click at [600, 76] on button "Search this area" at bounding box center [585, 78] width 76 height 17
type input "599.63"
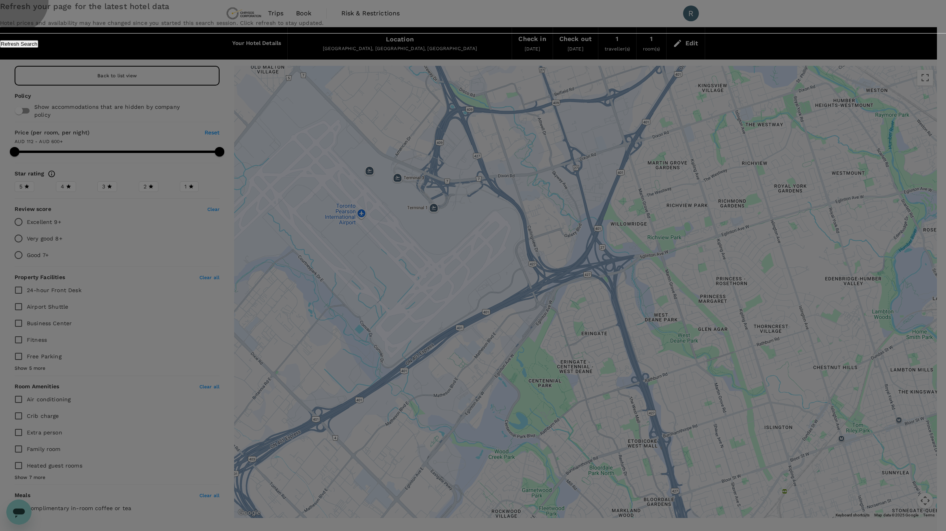
click at [38, 48] on button "Refresh Search" at bounding box center [19, 43] width 38 height 7
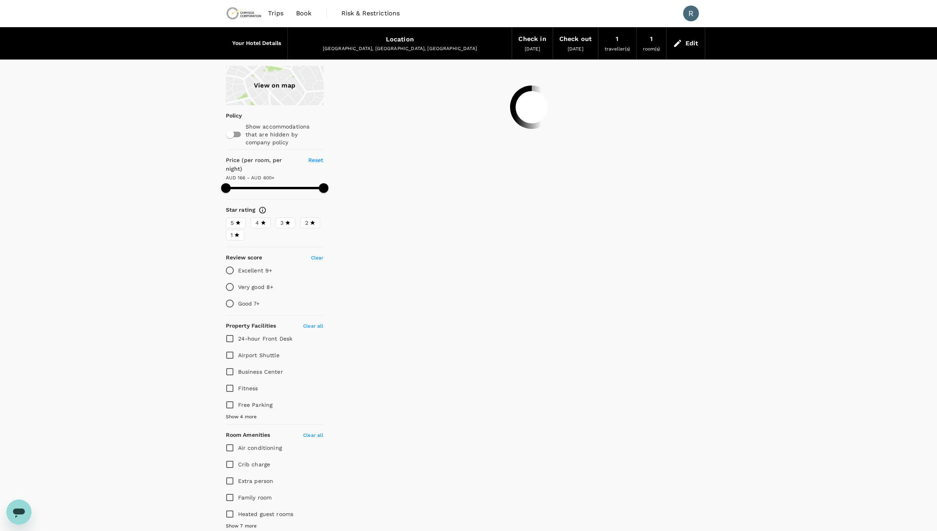
type input "599.64"
type input "111.64"
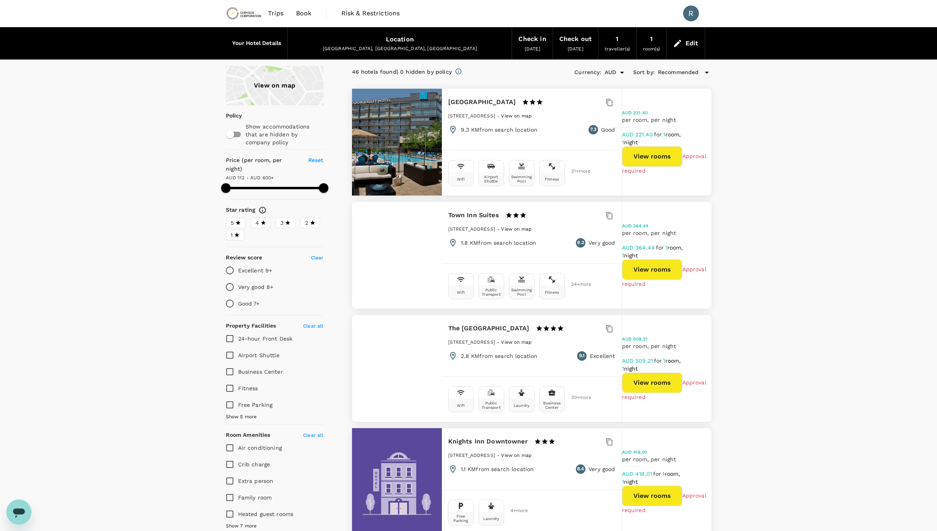
click at [259, 72] on div "View on map" at bounding box center [275, 85] width 98 height 39
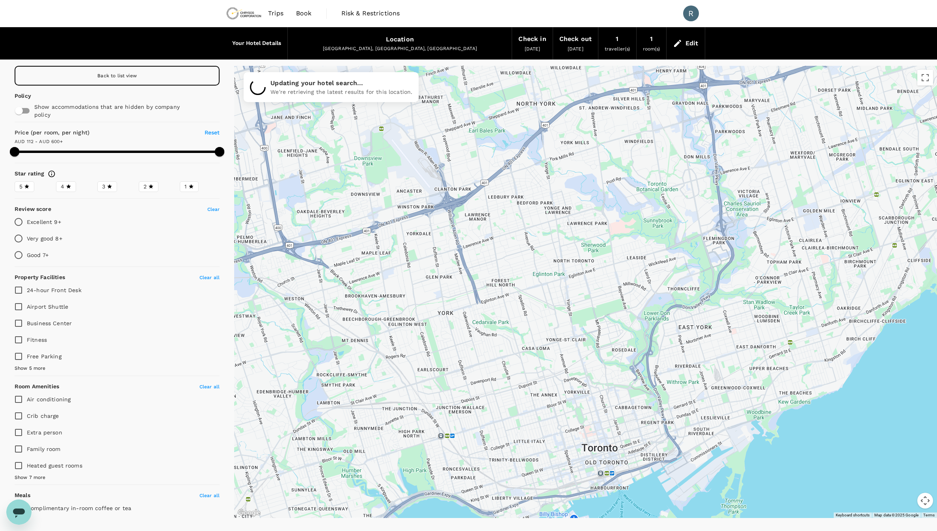
drag, startPoint x: 393, startPoint y: 223, endPoint x: 632, endPoint y: 186, distance: 241.6
click at [632, 186] on div at bounding box center [585, 292] width 702 height 452
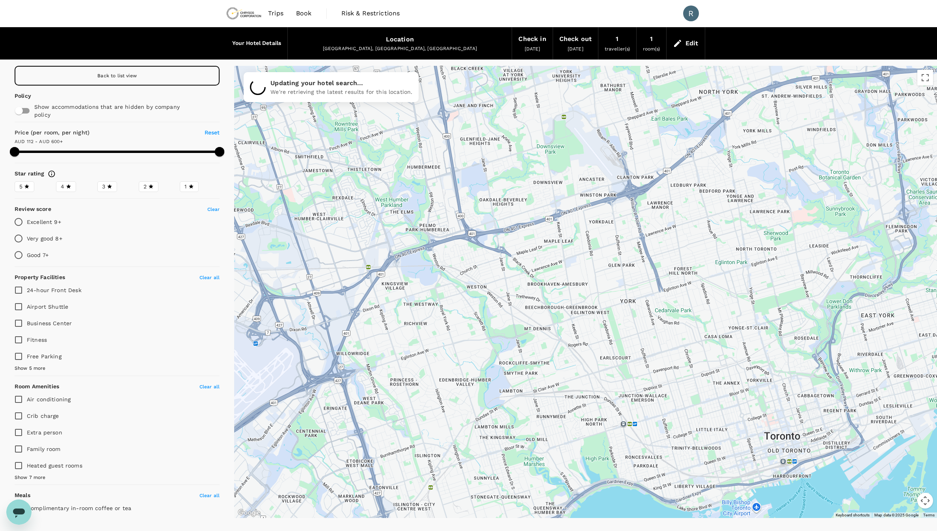
drag, startPoint x: 452, startPoint y: 216, endPoint x: 635, endPoint y: 202, distance: 183.7
click at [635, 203] on div at bounding box center [585, 292] width 702 height 452
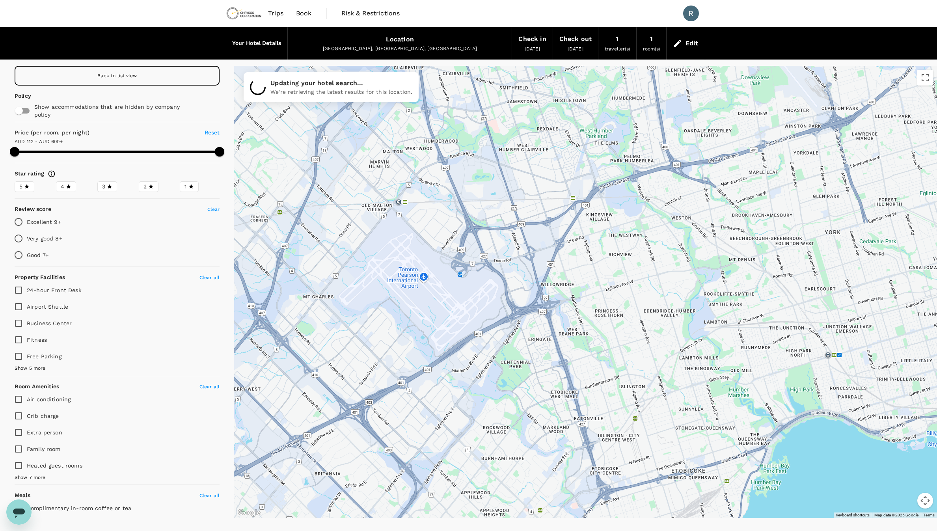
drag, startPoint x: 443, startPoint y: 294, endPoint x: 647, endPoint y: 229, distance: 213.3
click at [647, 229] on div at bounding box center [585, 292] width 702 height 452
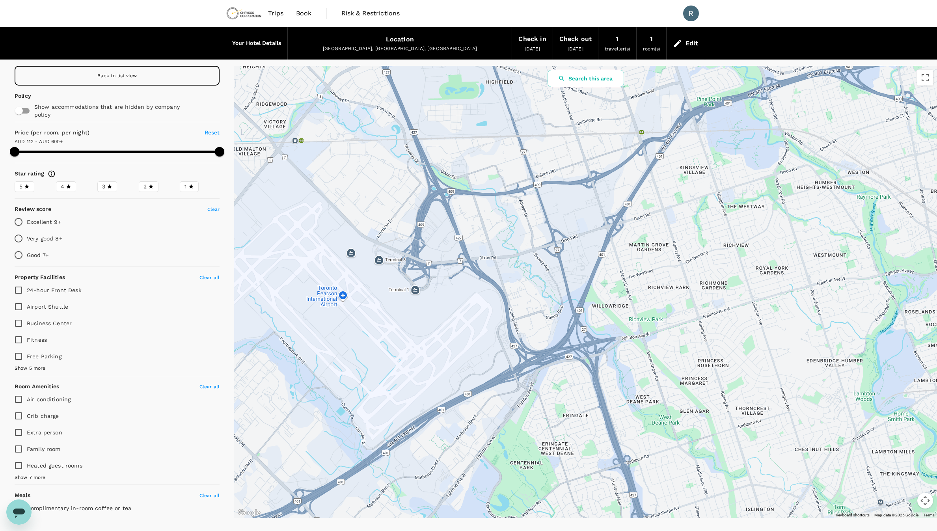
drag, startPoint x: 493, startPoint y: 230, endPoint x: 528, endPoint y: 222, distance: 36.0
click at [528, 222] on div at bounding box center [585, 292] width 702 height 452
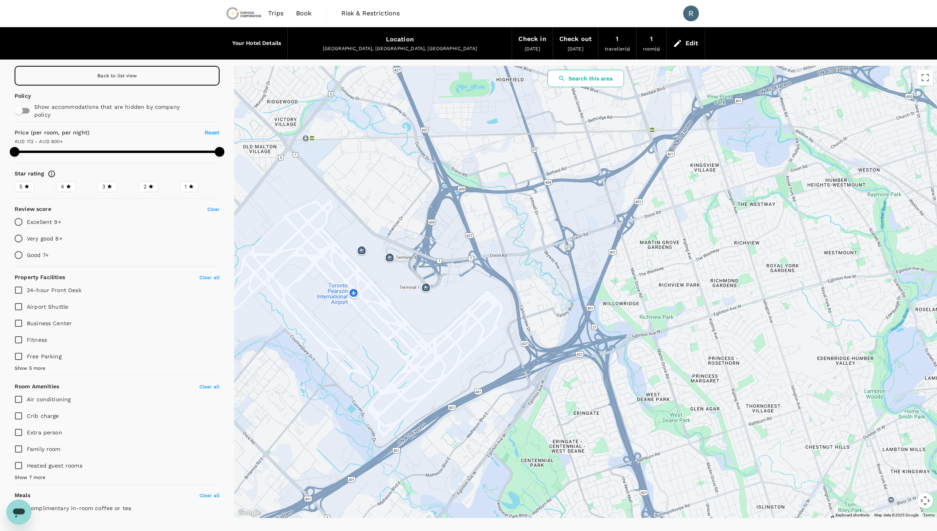
click at [606, 82] on button "Search this area" at bounding box center [585, 78] width 76 height 17
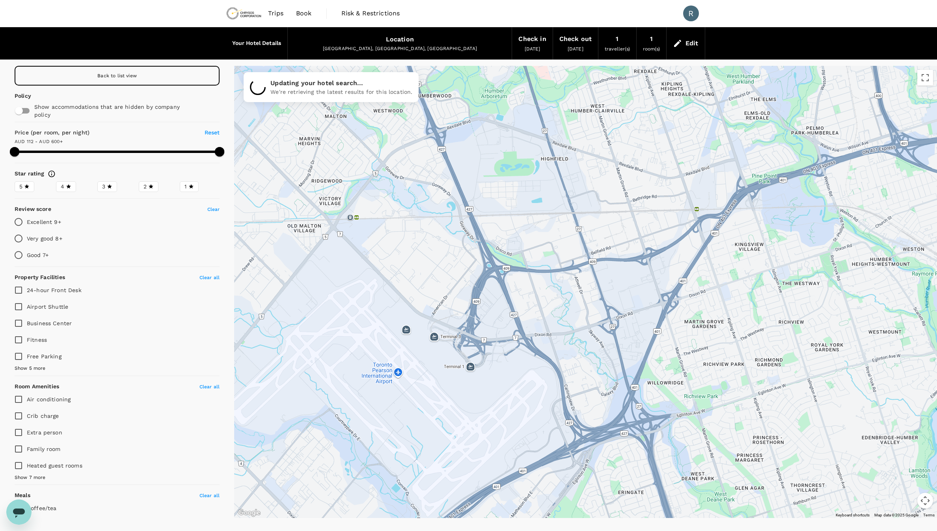
drag, startPoint x: 606, startPoint y: 155, endPoint x: 651, endPoint y: 238, distance: 94.7
click at [651, 238] on div at bounding box center [585, 292] width 702 height 452
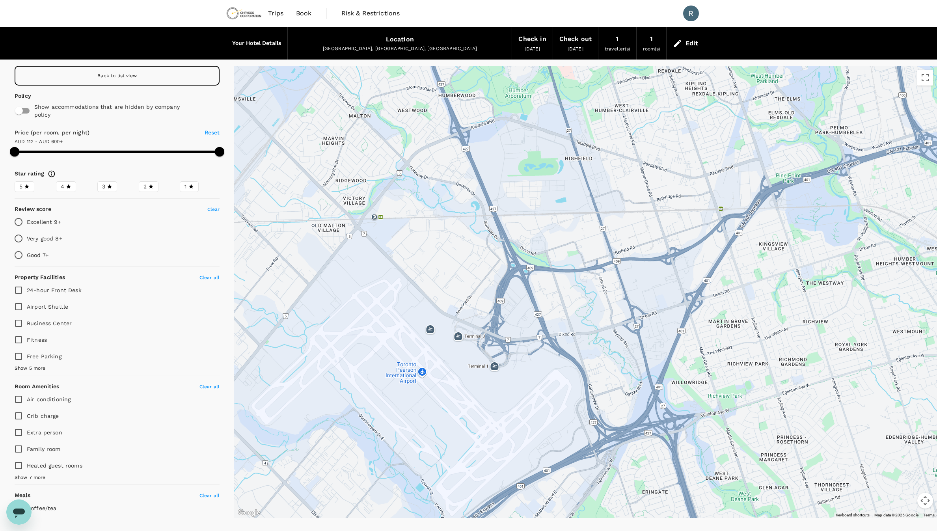
drag, startPoint x: 585, startPoint y: 193, endPoint x: 606, endPoint y: 190, distance: 21.9
click at [607, 191] on div at bounding box center [585, 292] width 702 height 452
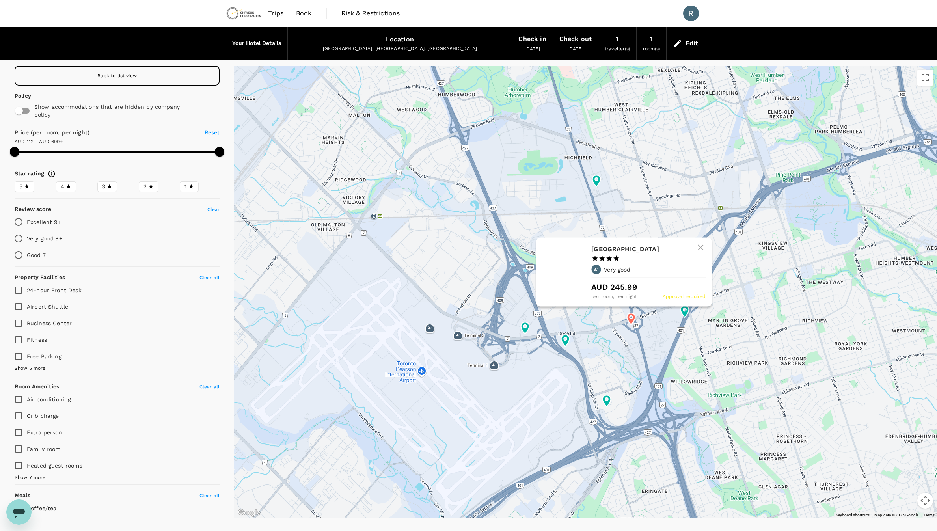
click at [634, 319] on icon at bounding box center [630, 319] width 8 height 12
click at [617, 251] on h6 "Crowne Plaza Toronto Airport" at bounding box center [645, 248] width 108 height 11
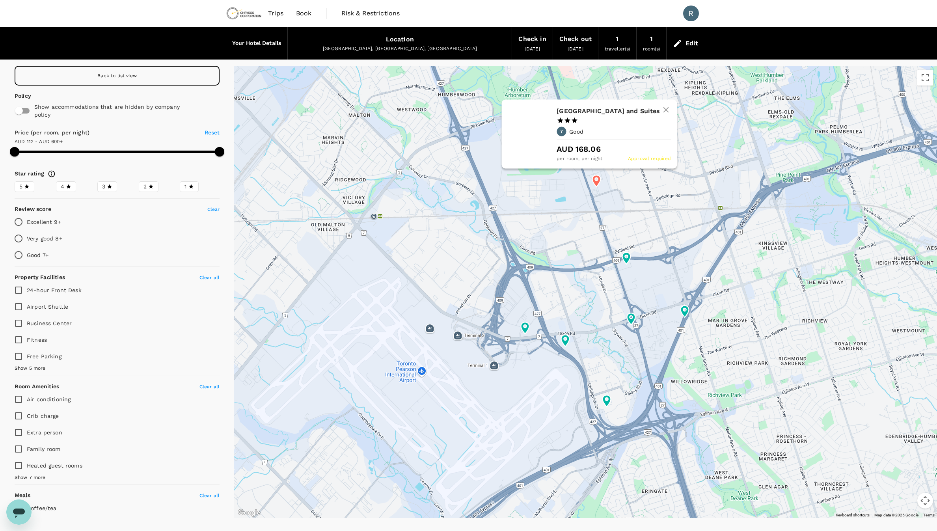
click at [598, 182] on icon at bounding box center [596, 181] width 8 height 12
click at [591, 113] on h6 "Woodbine Hotel and Suites" at bounding box center [610, 111] width 108 height 11
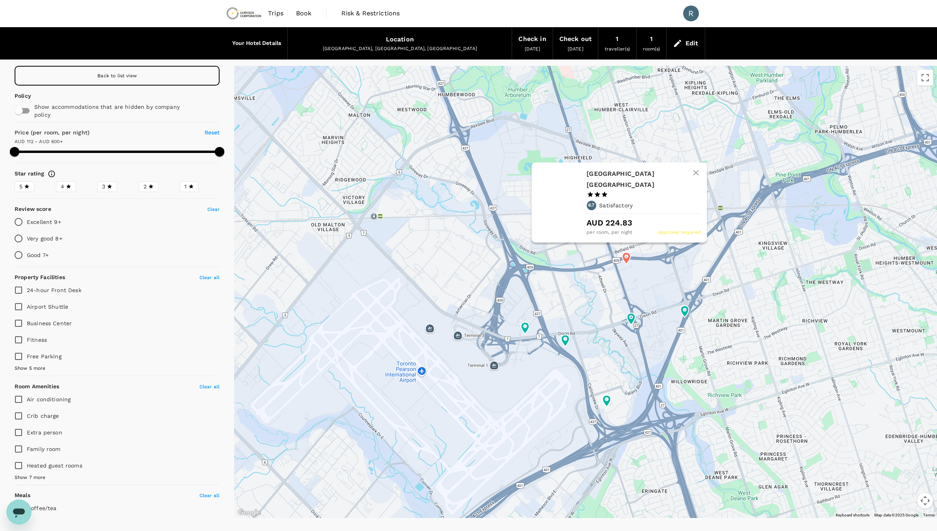
click at [627, 258] on icon at bounding box center [626, 258] width 8 height 12
click at [613, 181] on h6 "[GEOGRAPHIC_DATA] [GEOGRAPHIC_DATA]" at bounding box center [640, 179] width 108 height 22
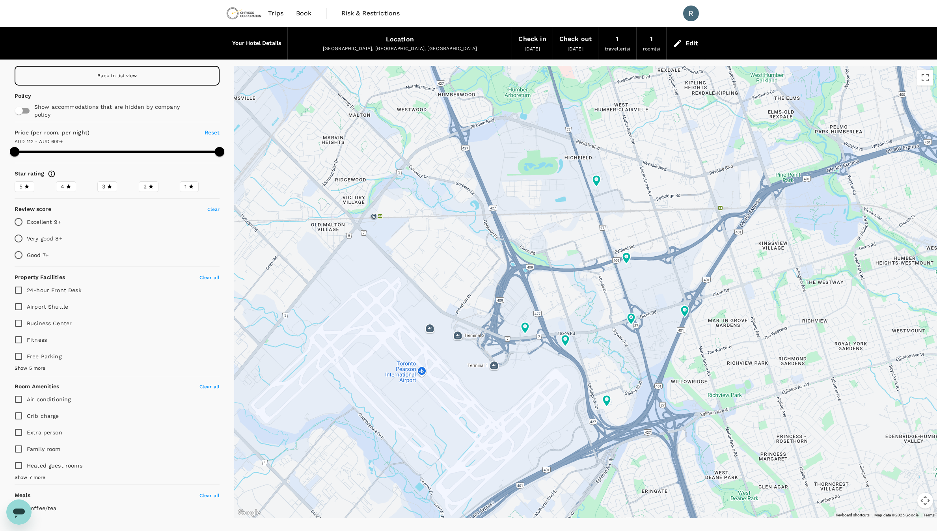
type input "599.64"
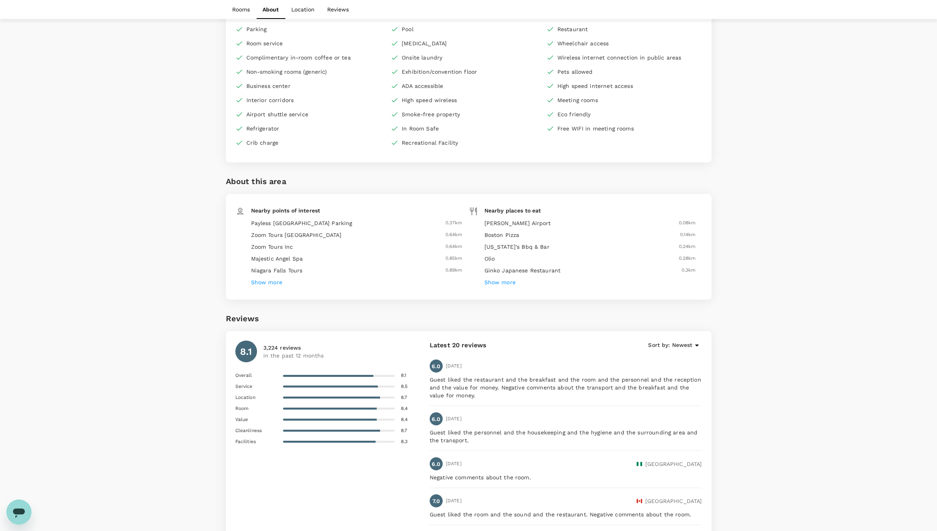
scroll to position [1765, 0]
click at [494, 279] on h6 "Show more" at bounding box center [499, 283] width 31 height 9
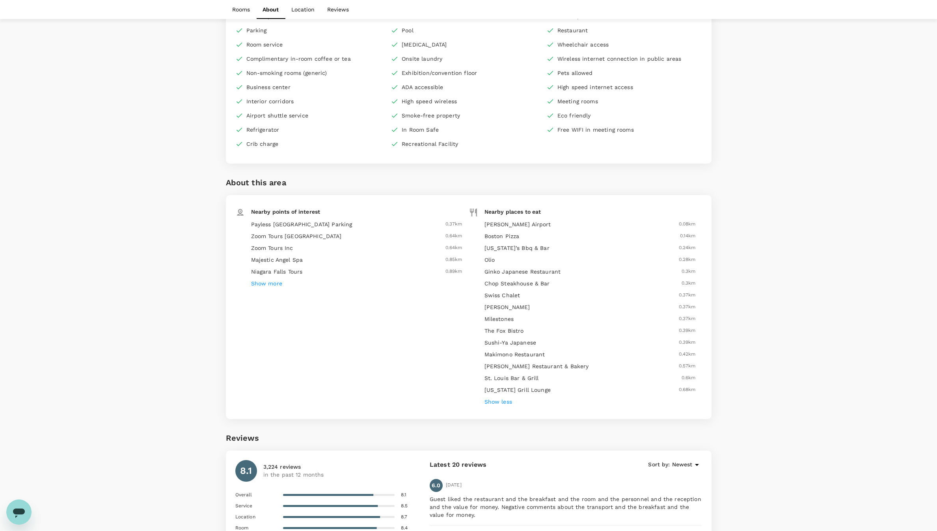
click at [279, 279] on h6 "Show more" at bounding box center [266, 283] width 31 height 9
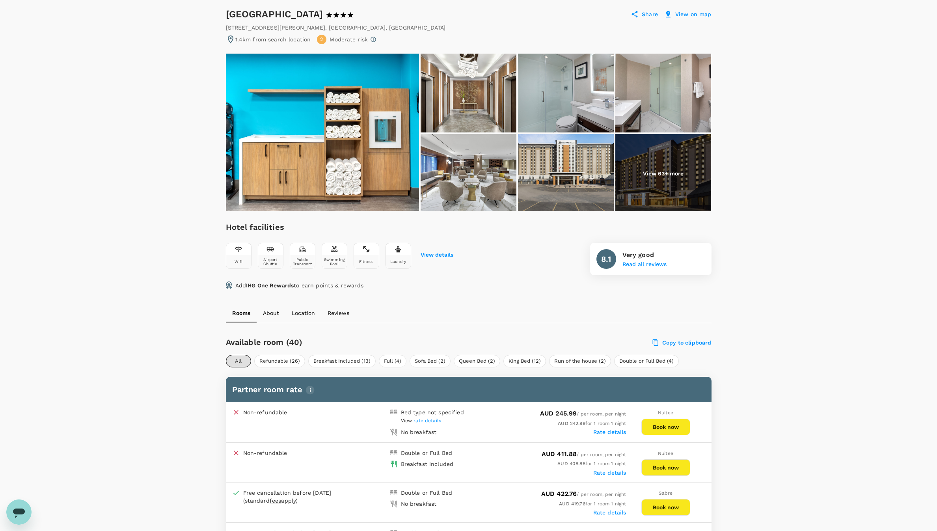
scroll to position [0, 0]
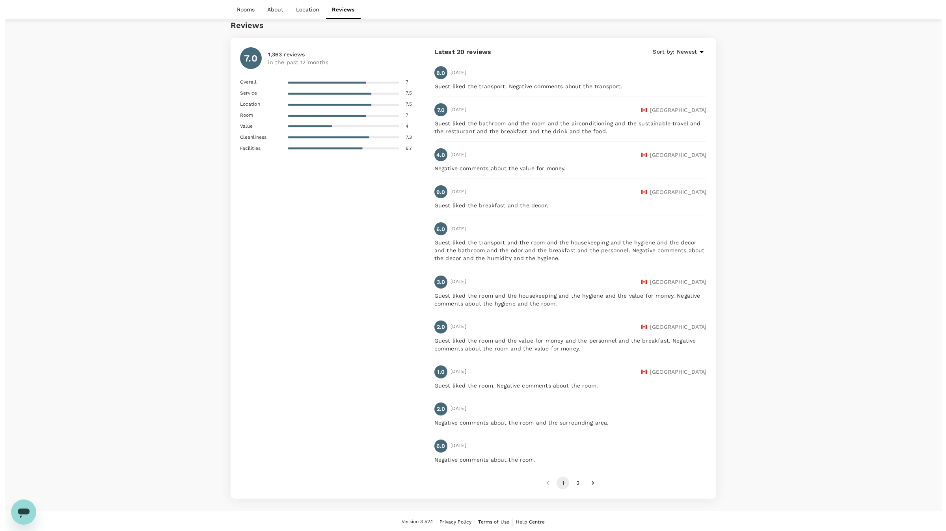
scroll to position [1392, 0]
click at [681, 54] on span "Newest" at bounding box center [682, 50] width 20 height 9
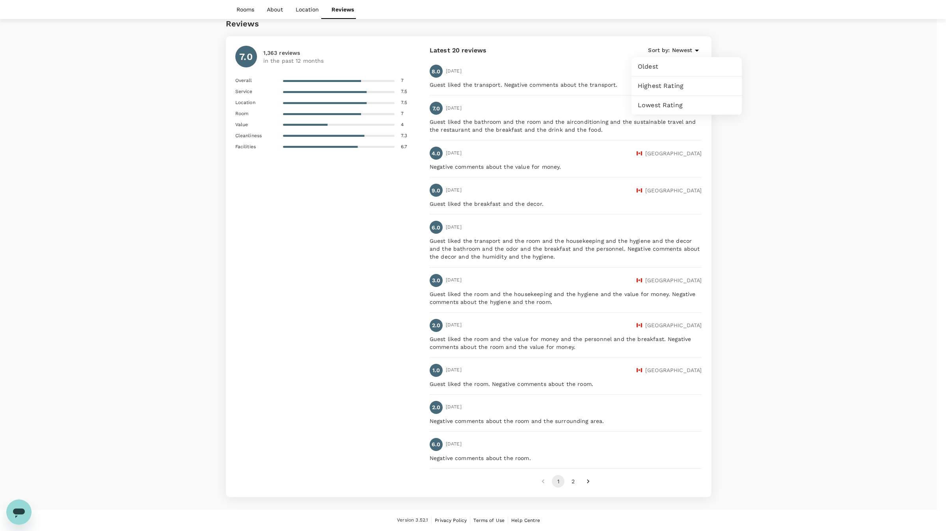
click at [654, 103] on span "Lowest Rating" at bounding box center [686, 104] width 98 height 9
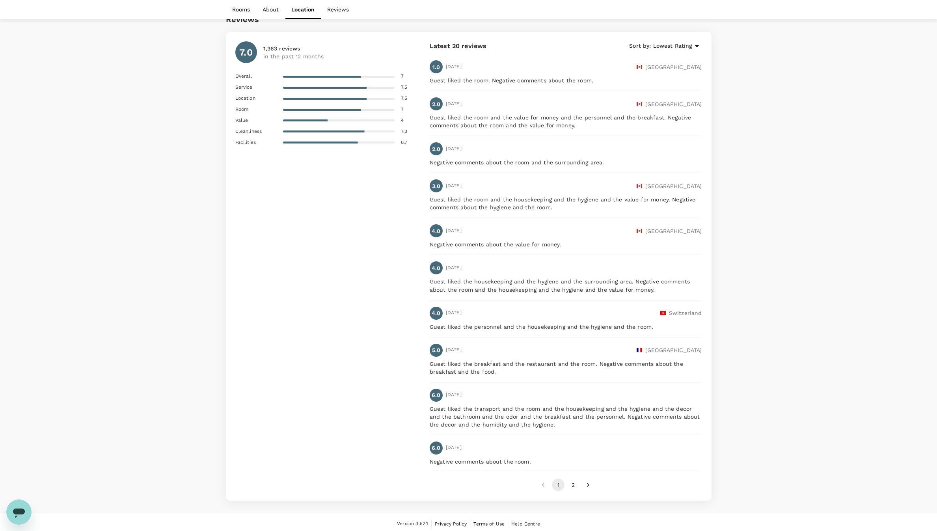
scroll to position [1400, 0]
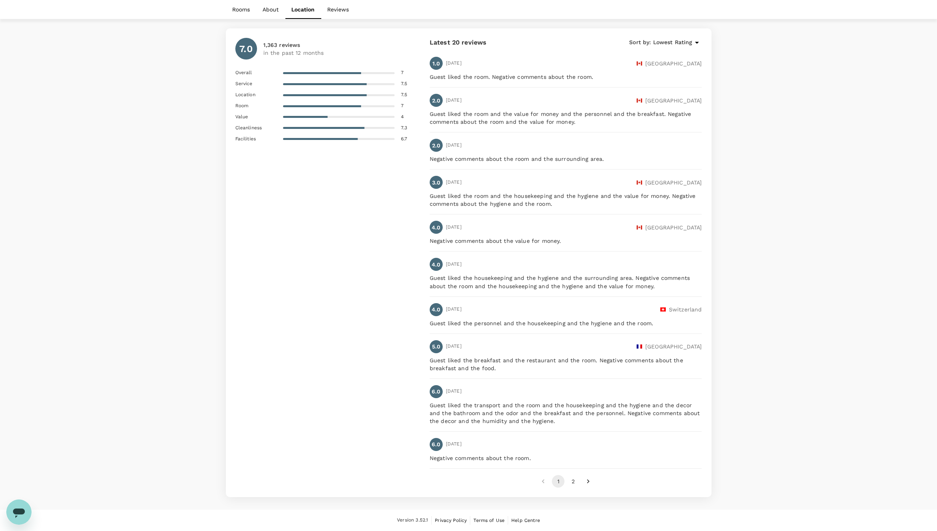
click at [571, 478] on button "2" at bounding box center [573, 481] width 13 height 13
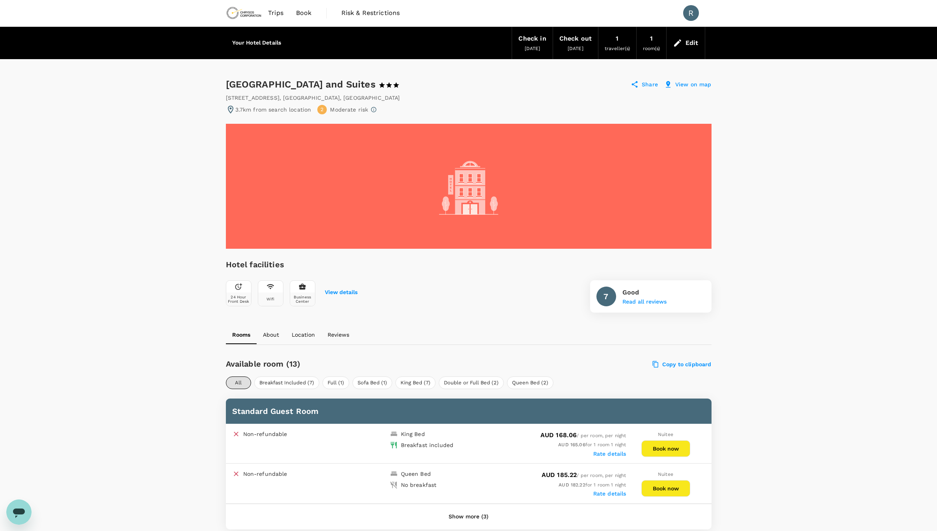
scroll to position [0, 0]
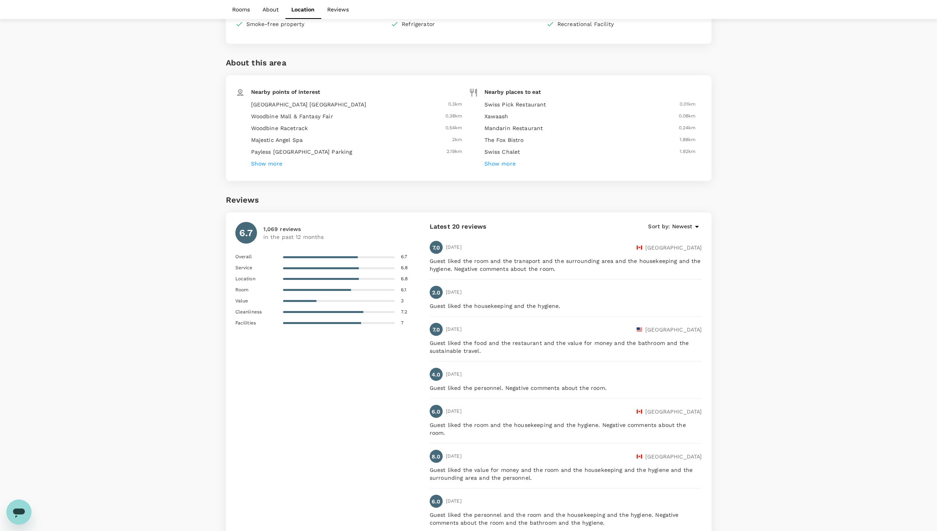
scroll to position [1095, 0]
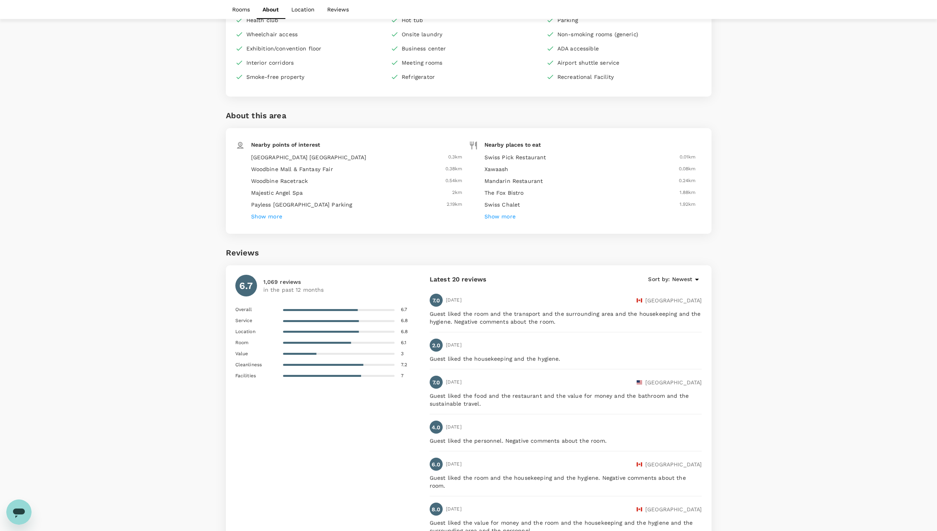
click at [269, 217] on h6 "Show more" at bounding box center [266, 216] width 31 height 9
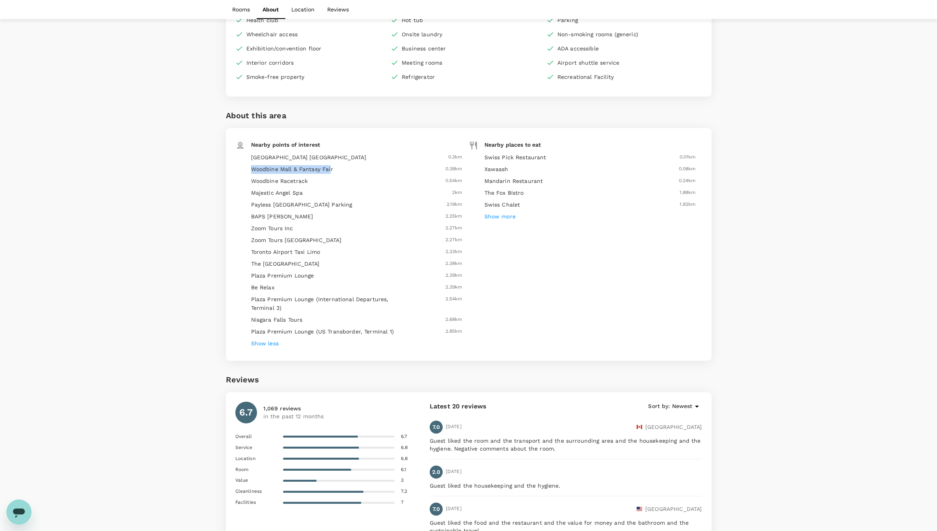
drag, startPoint x: 251, startPoint y: 168, endPoint x: 329, endPoint y: 169, distance: 78.0
click at [329, 169] on h6 "Woodbine Mall & Fantasy Fair" at bounding box center [330, 169] width 158 height 9
click at [321, 169] on h6 "Woodbine Mall & Fantasy Fair" at bounding box center [330, 169] width 158 height 9
drag, startPoint x: 332, startPoint y: 171, endPoint x: 251, endPoint y: 167, distance: 81.3
click at [251, 167] on h6 "Woodbine Mall & Fantasy Fair" at bounding box center [330, 169] width 158 height 9
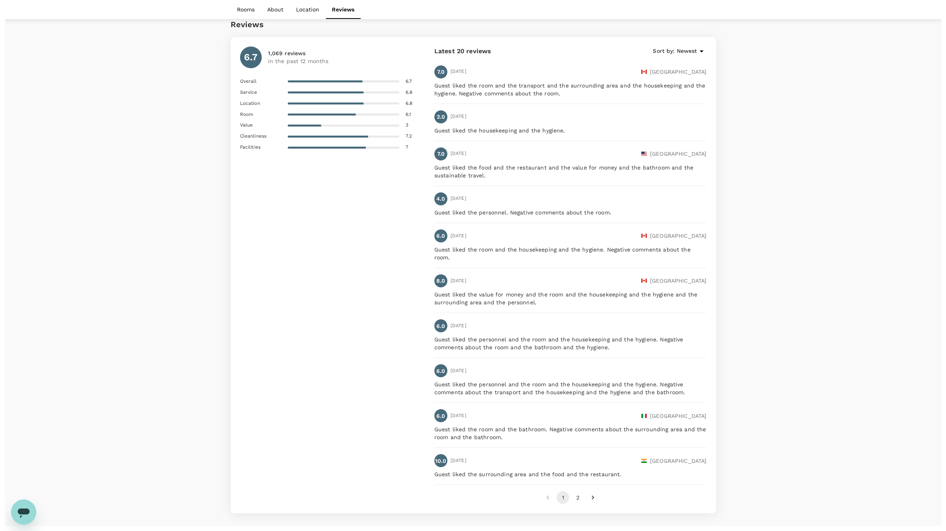
scroll to position [1459, 0]
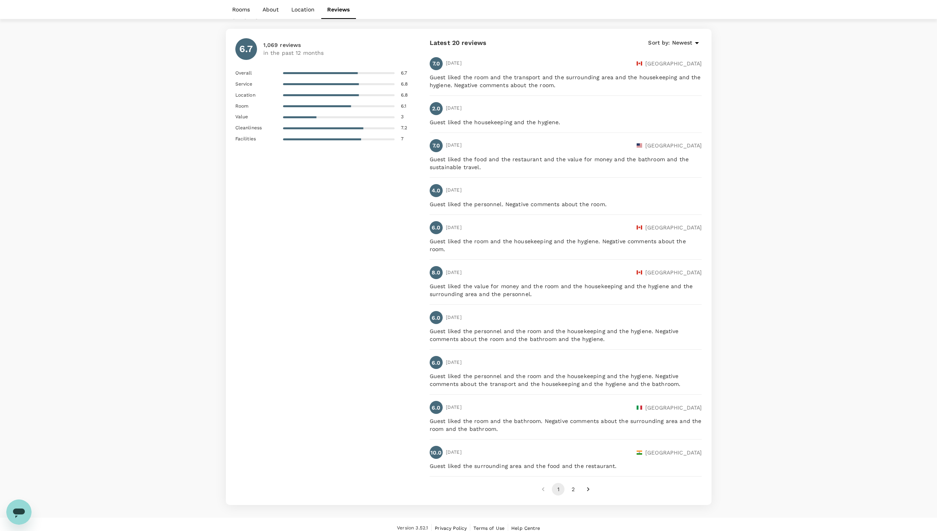
click at [694, 44] on icon at bounding box center [696, 42] width 9 height 9
